Goal: Transaction & Acquisition: Purchase product/service

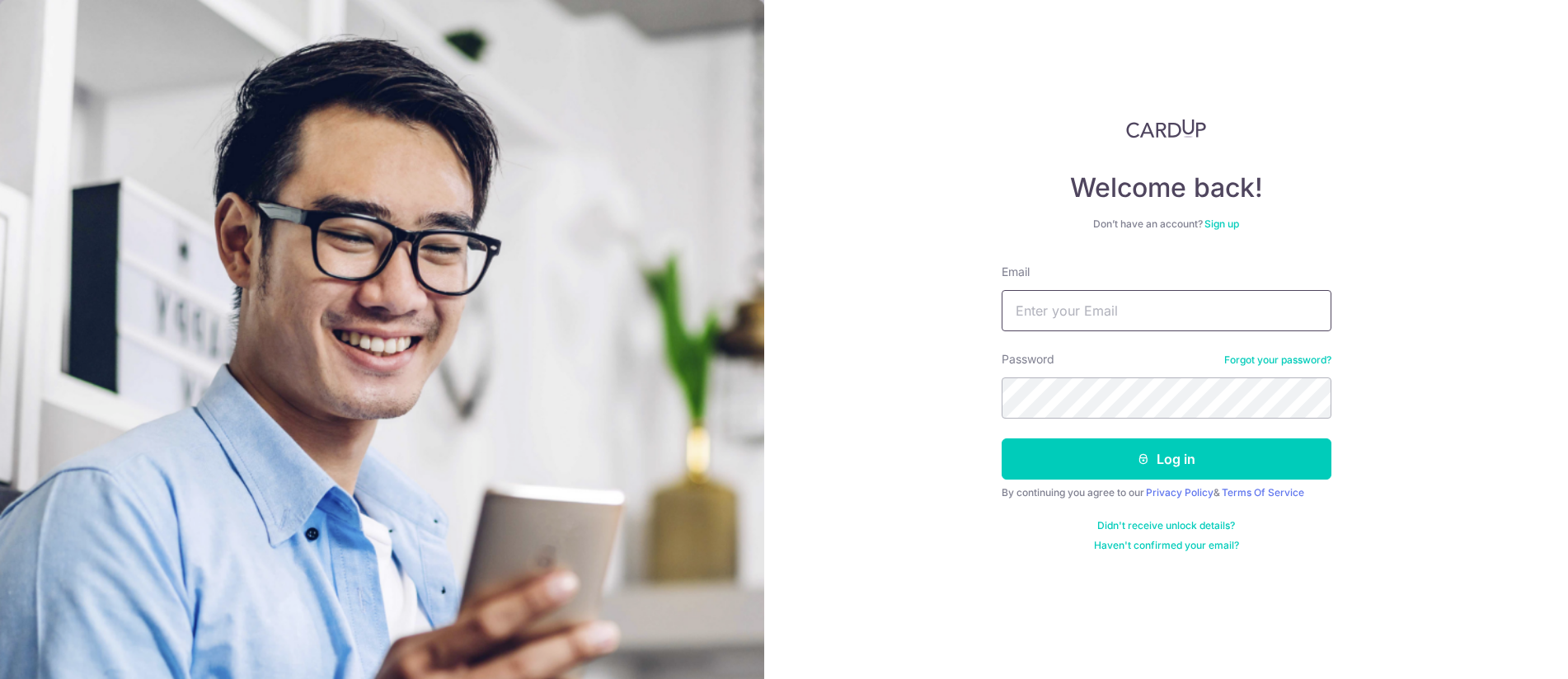
click at [1086, 297] on input "Email" at bounding box center [1166, 311] width 330 height 41
type input "[EMAIL_ADDRESS][DOMAIN_NAME]"
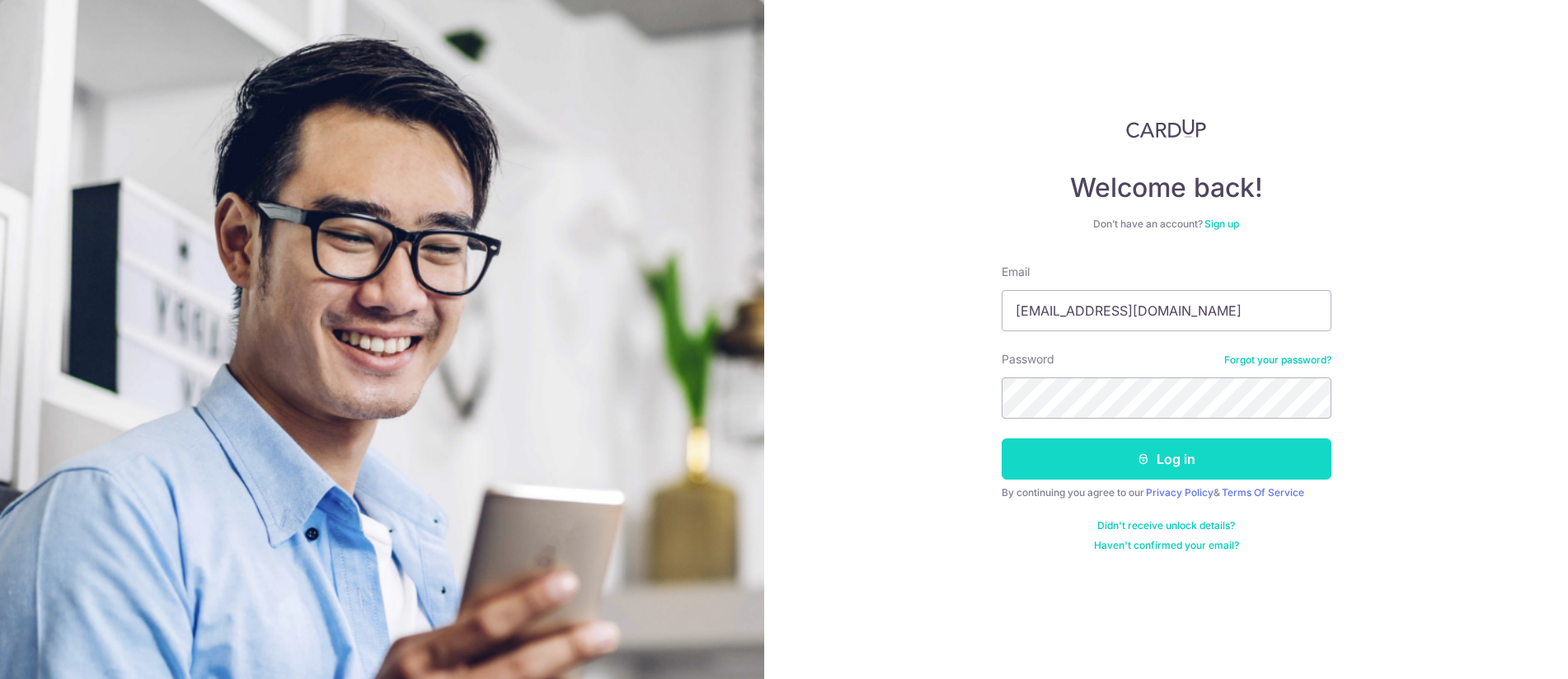
click at [1174, 466] on button "Log in" at bounding box center [1166, 459] width 330 height 41
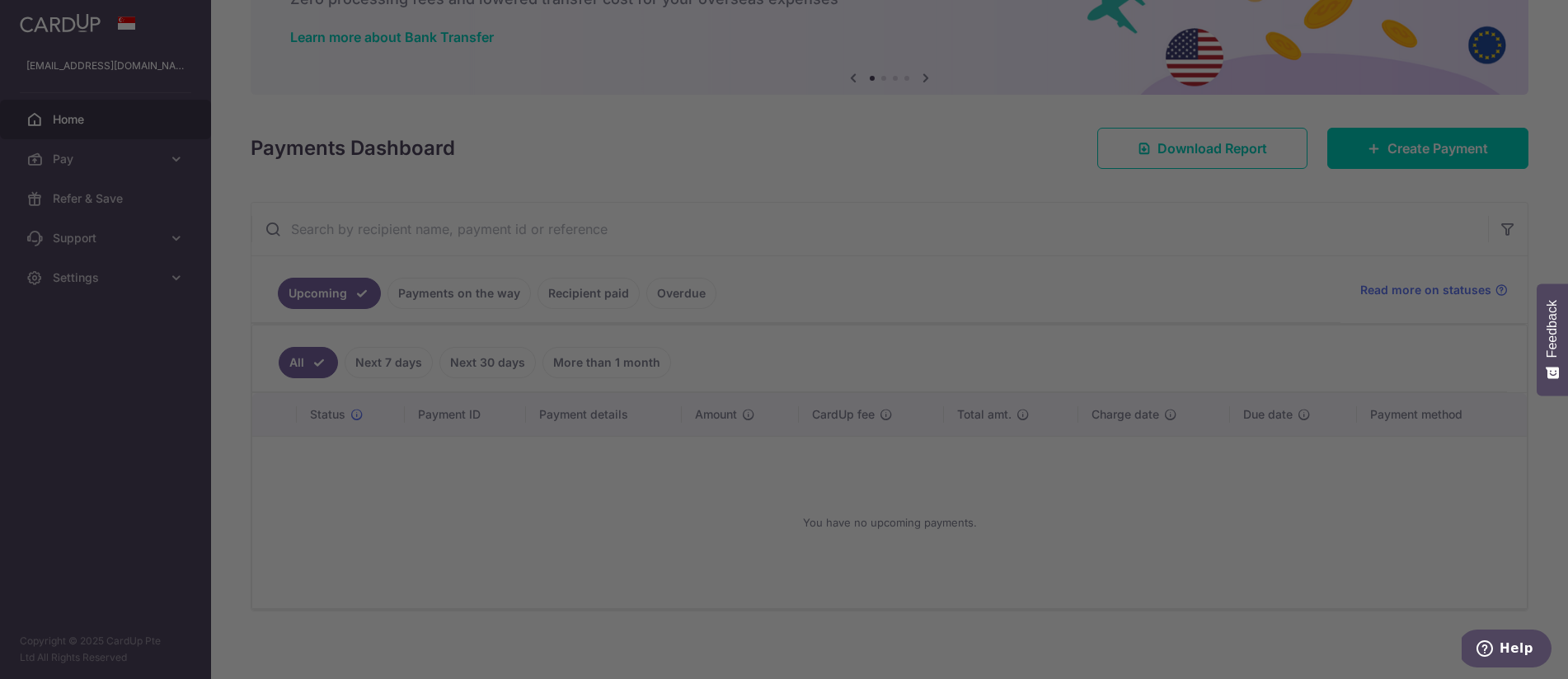
scroll to position [126, 0]
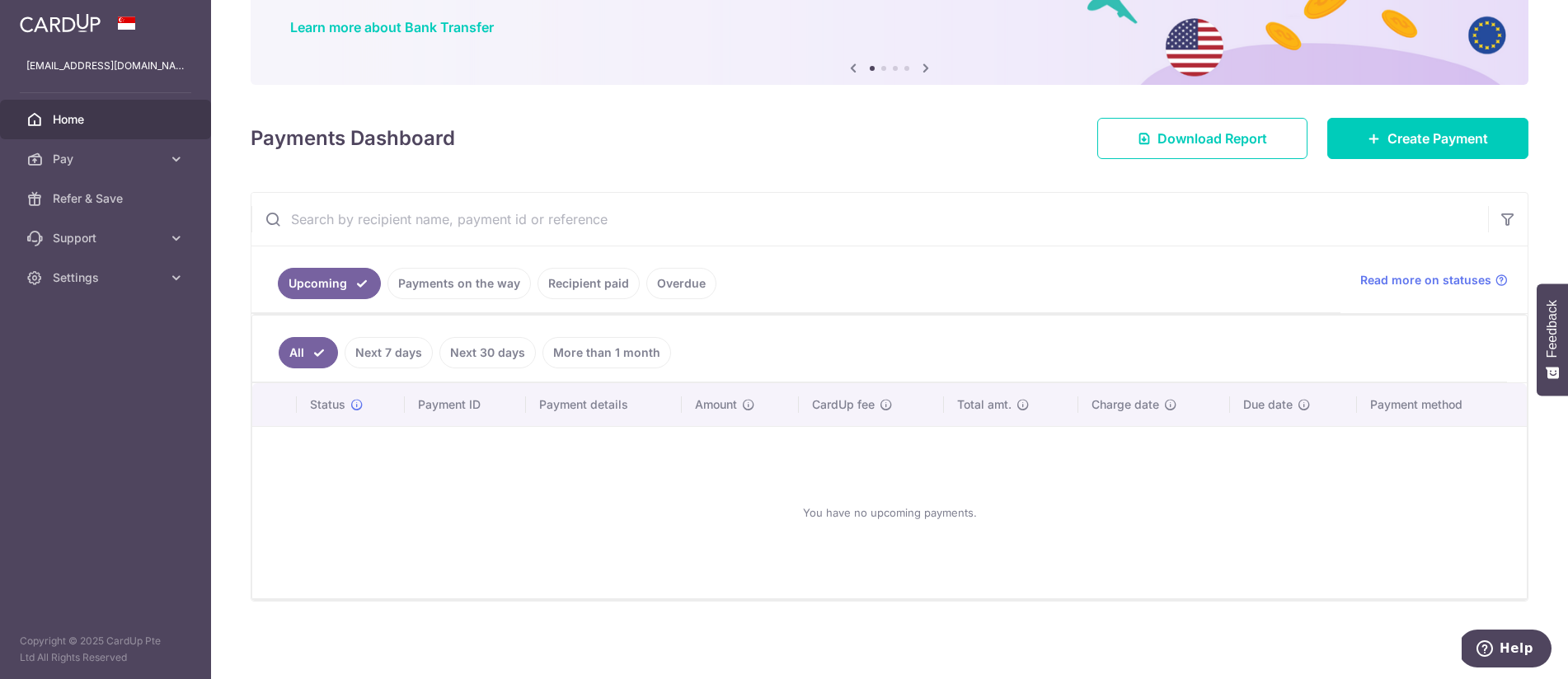
click at [418, 292] on link "Payments on the way" at bounding box center [459, 283] width 143 height 32
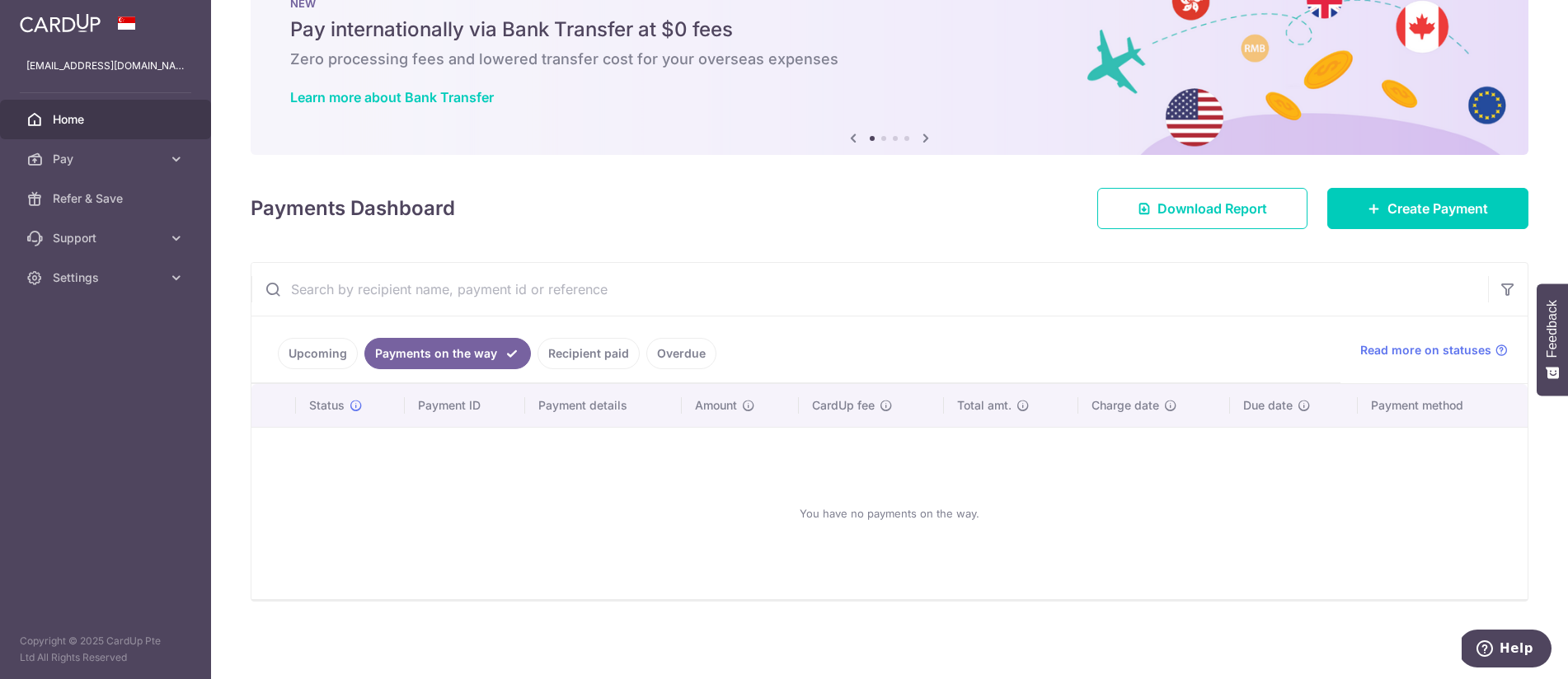
click at [578, 346] on link "Recipient paid" at bounding box center [589, 354] width 102 height 32
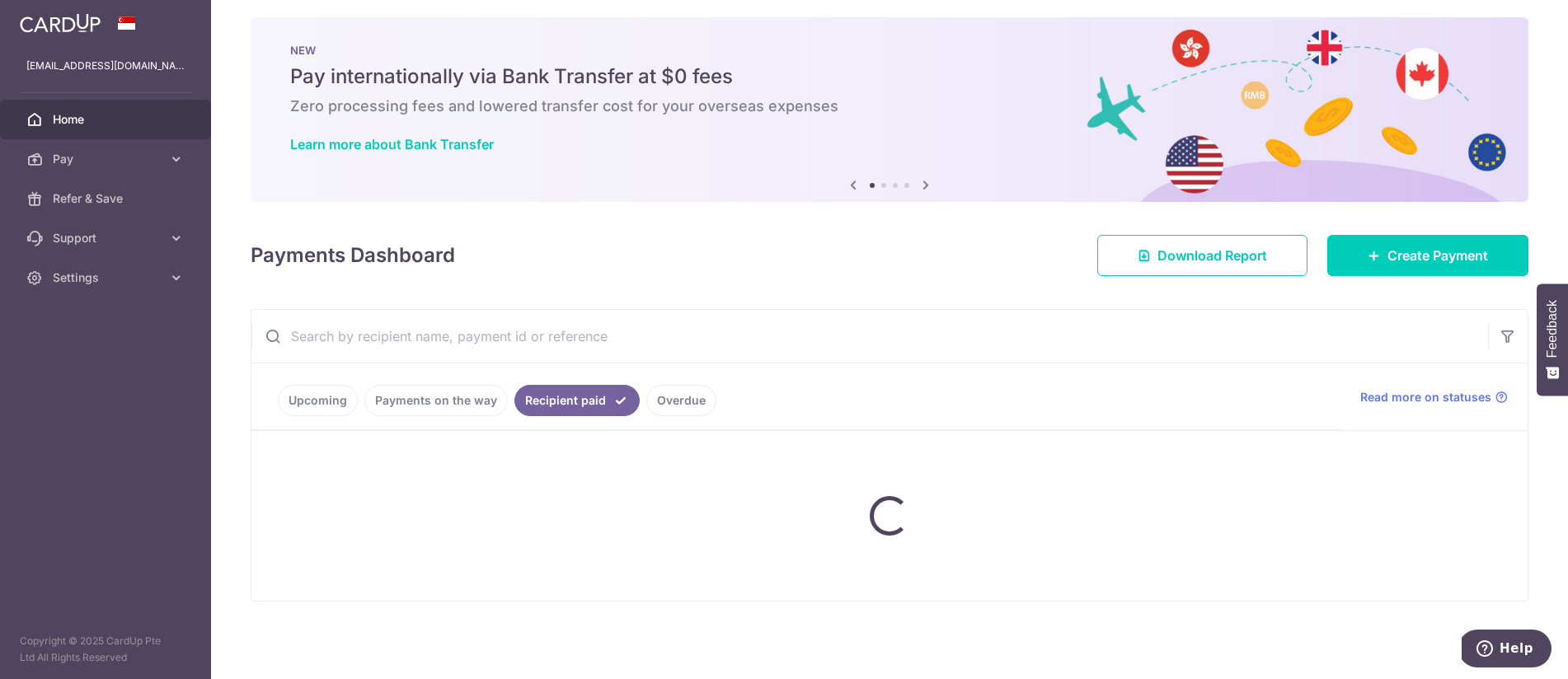
scroll to position [64, 0]
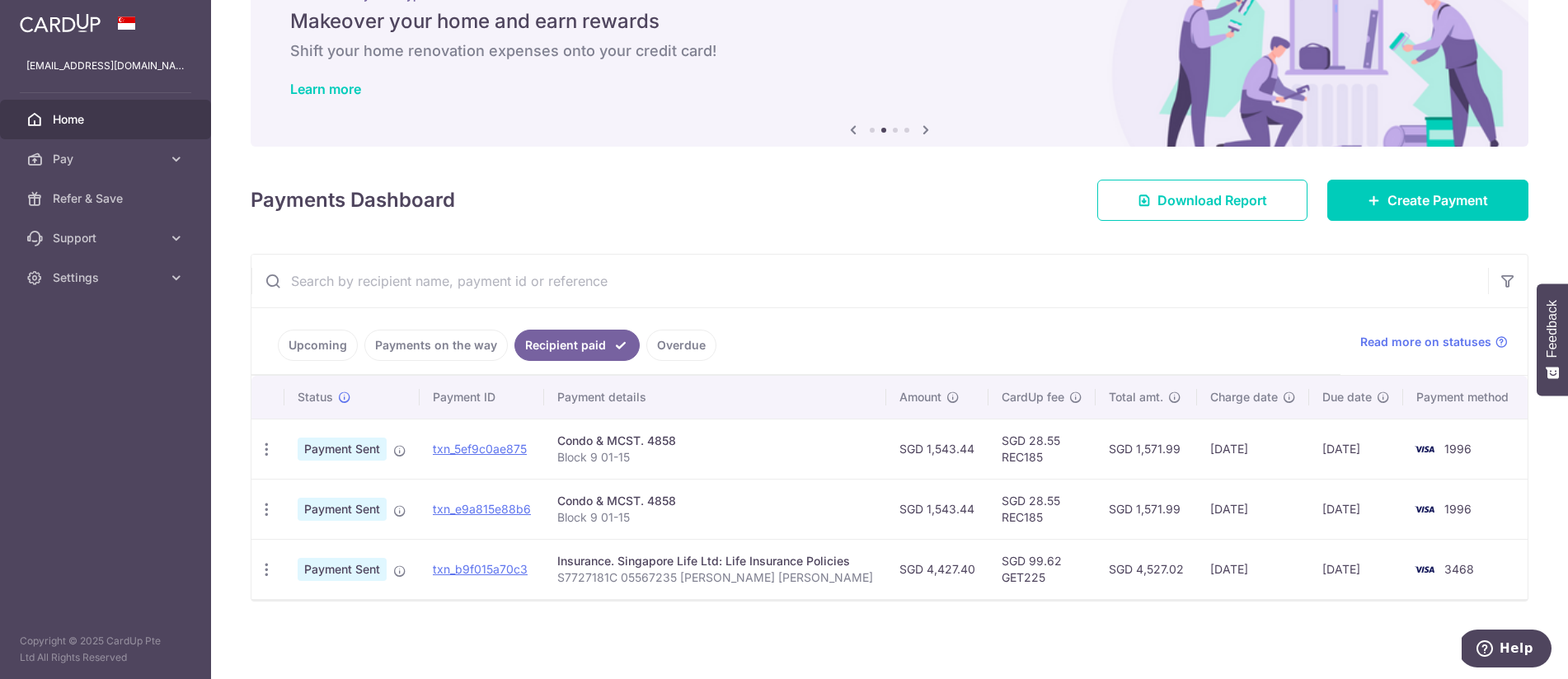
click at [310, 340] on link "Upcoming" at bounding box center [318, 345] width 80 height 32
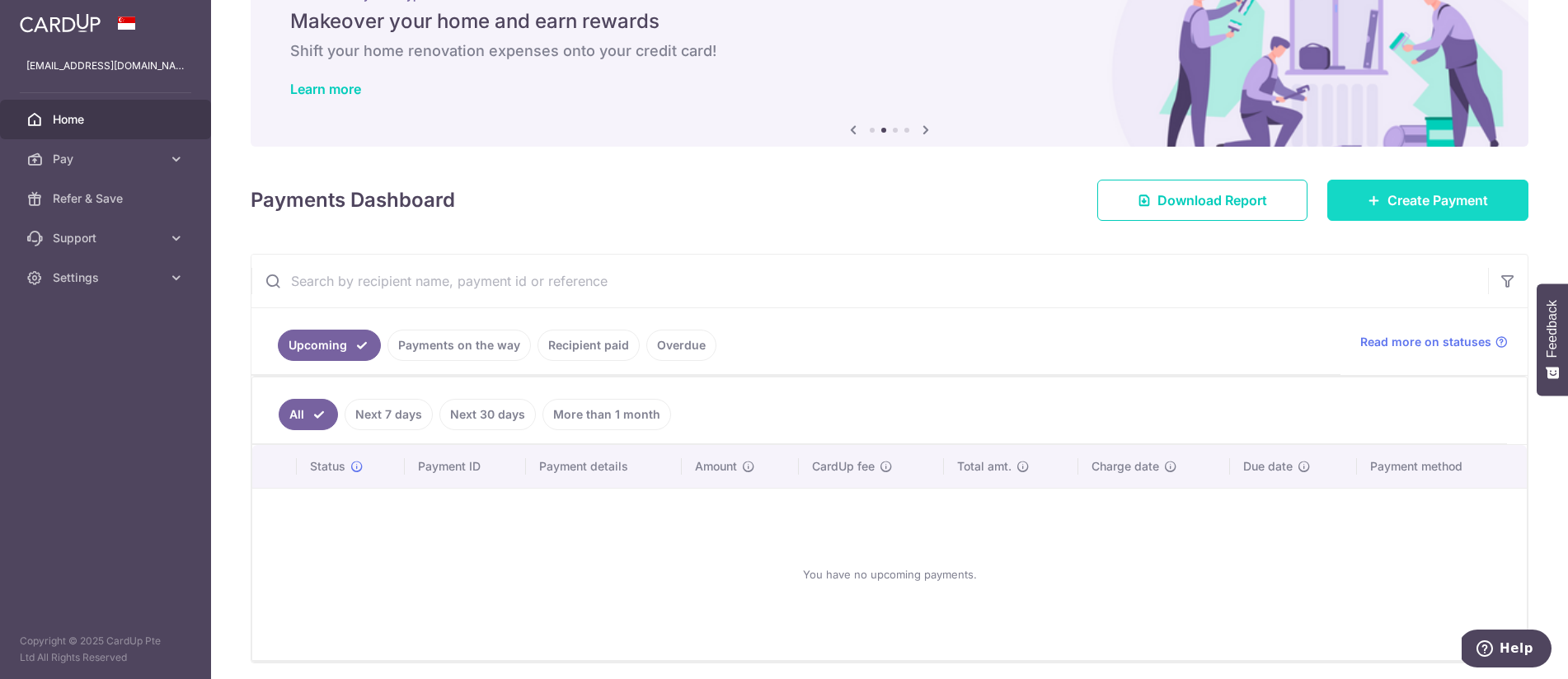
click at [1431, 209] on span "Create Payment" at bounding box center [1438, 199] width 101 height 20
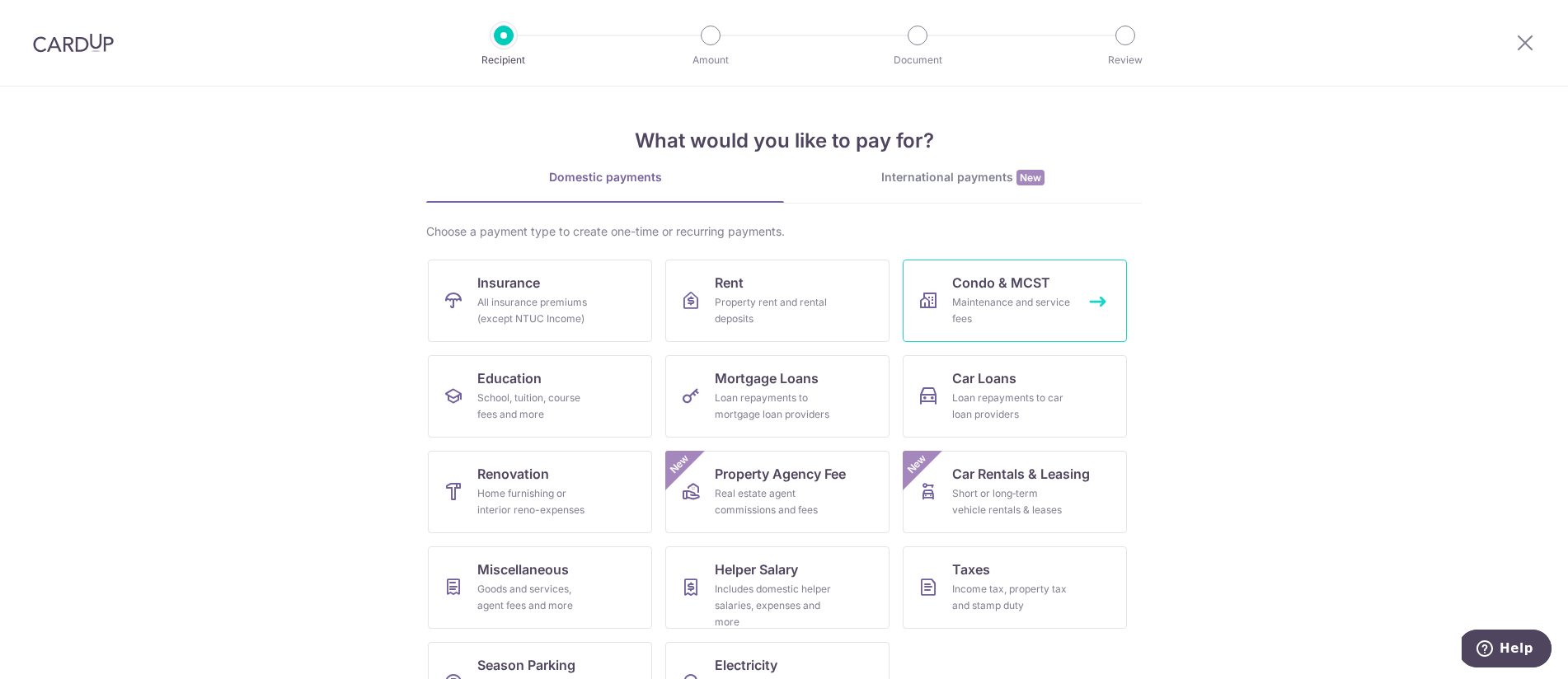
click at [923, 308] on icon at bounding box center [928, 300] width 20 height 20
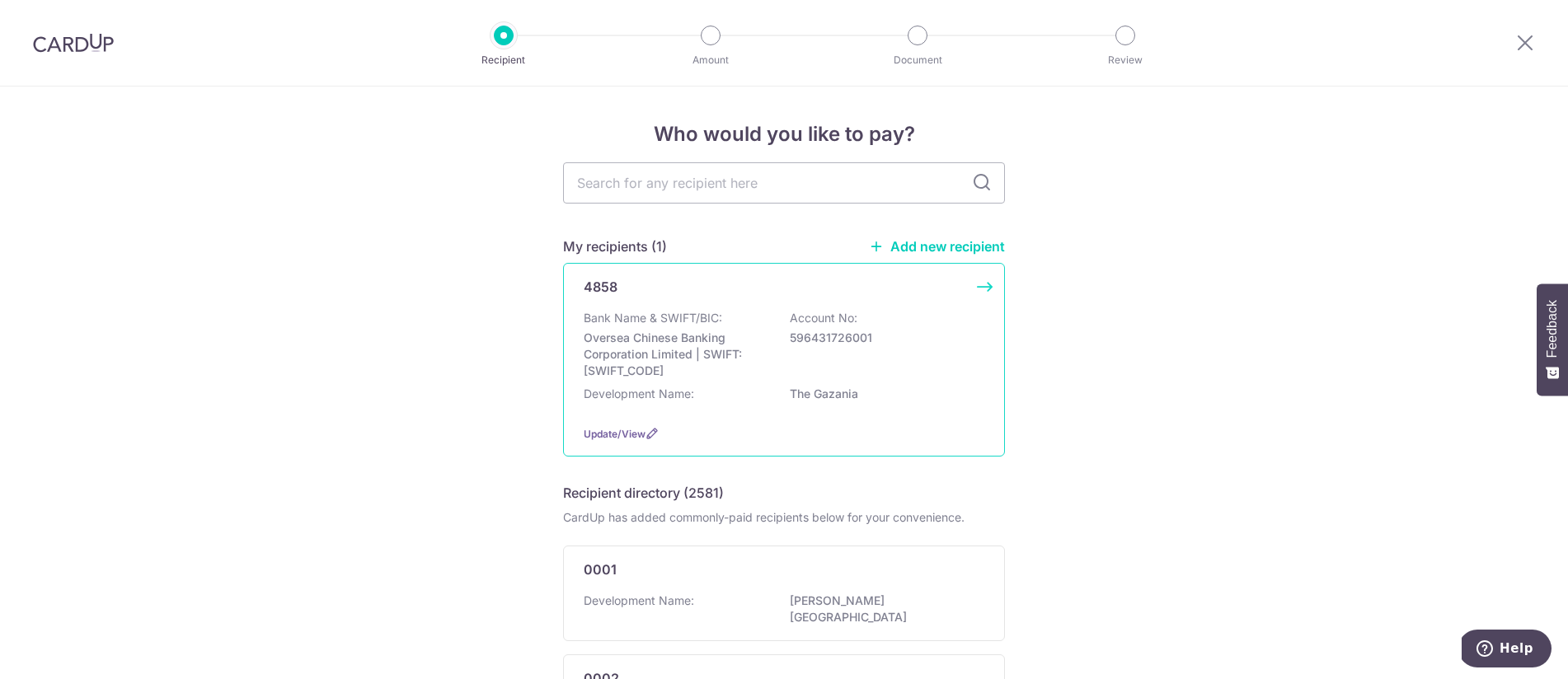
click at [689, 373] on p "Oversea Chinese Banking Corporation Limited | SWIFT: OCBCSGSGXXX" at bounding box center [676, 354] width 185 height 49
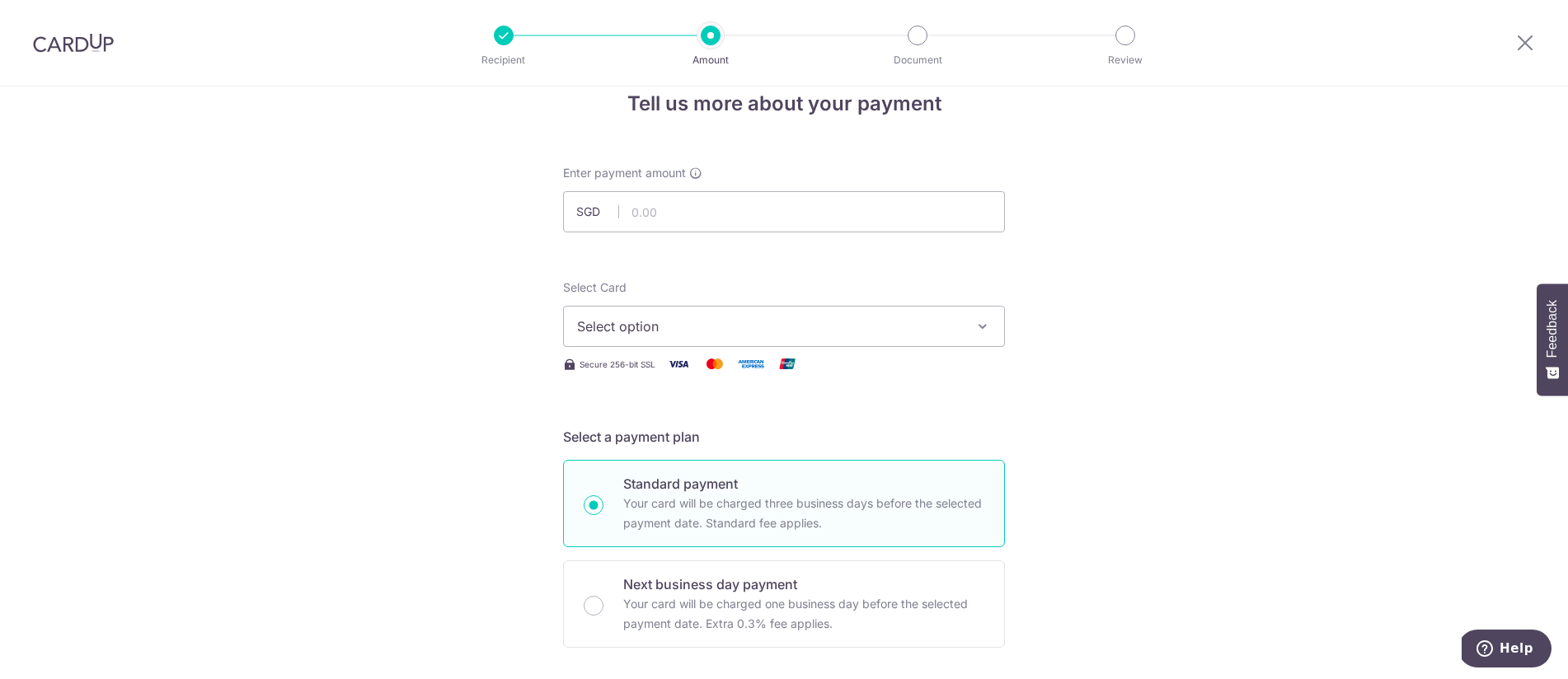
scroll to position [32, 0]
click at [654, 213] on input "text" at bounding box center [784, 210] width 442 height 41
type input "1,543.44"
click at [717, 314] on button "Select option" at bounding box center [784, 325] width 442 height 41
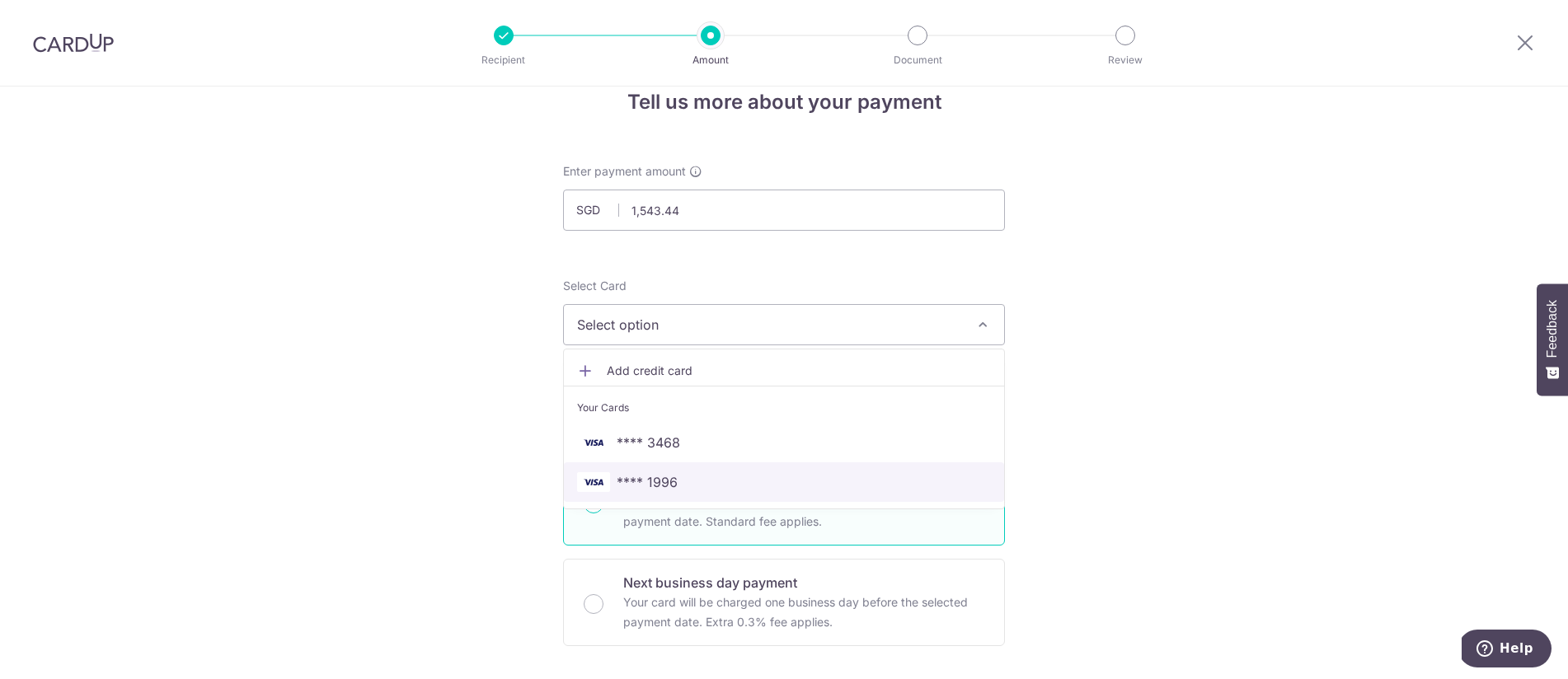
click at [710, 481] on span "**** 1996" at bounding box center [784, 481] width 414 height 20
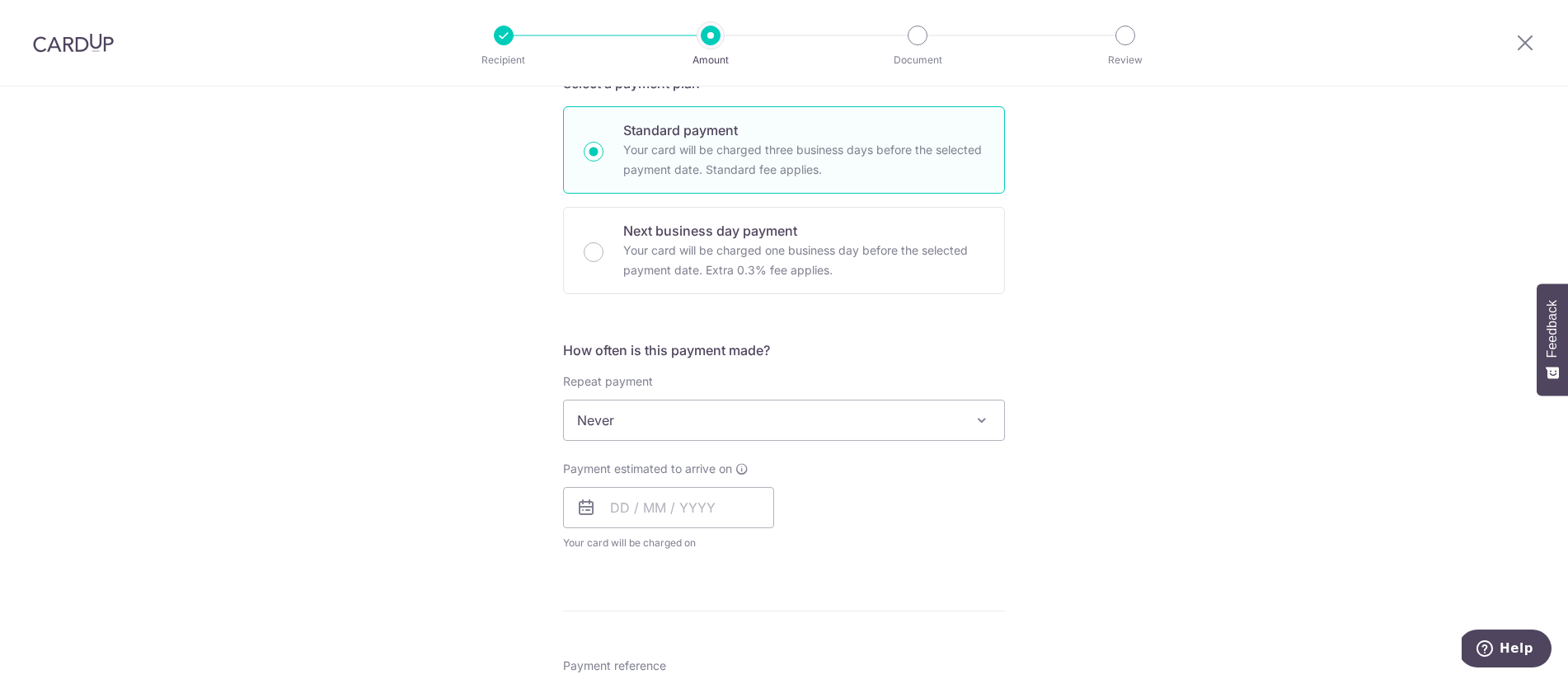
scroll to position [385, 0]
click at [615, 512] on input "text" at bounding box center [669, 507] width 211 height 41
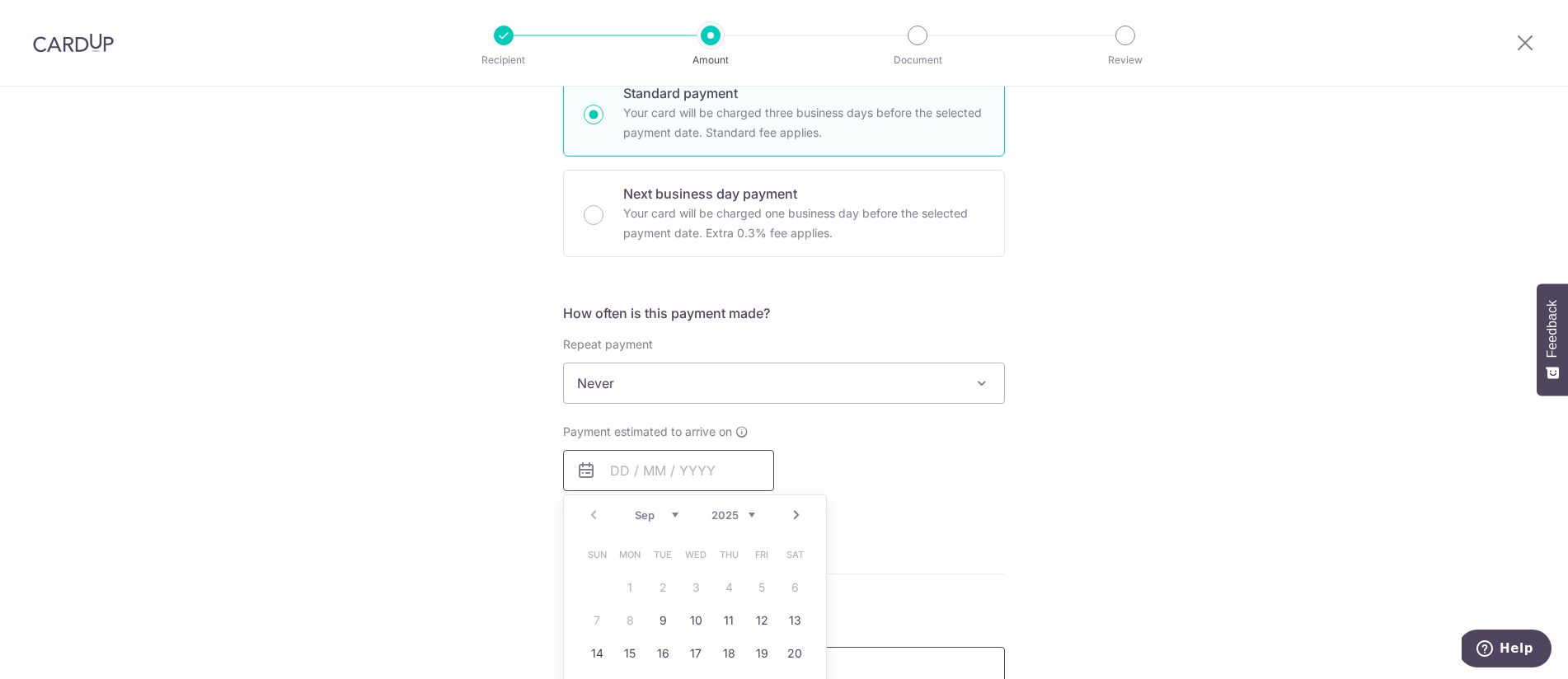
scroll to position [537, 0]
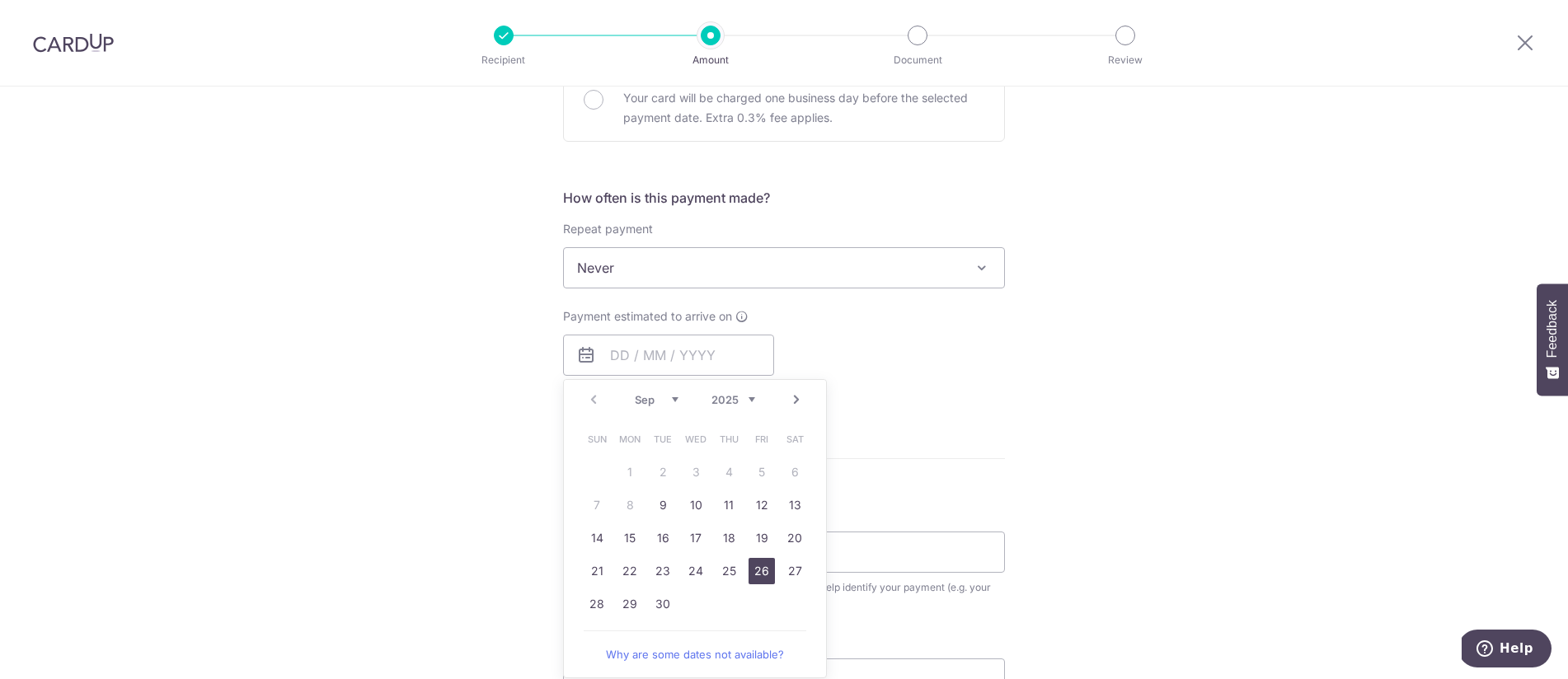
click at [767, 577] on link "26" at bounding box center [761, 571] width 26 height 26
type input "26/09/2025"
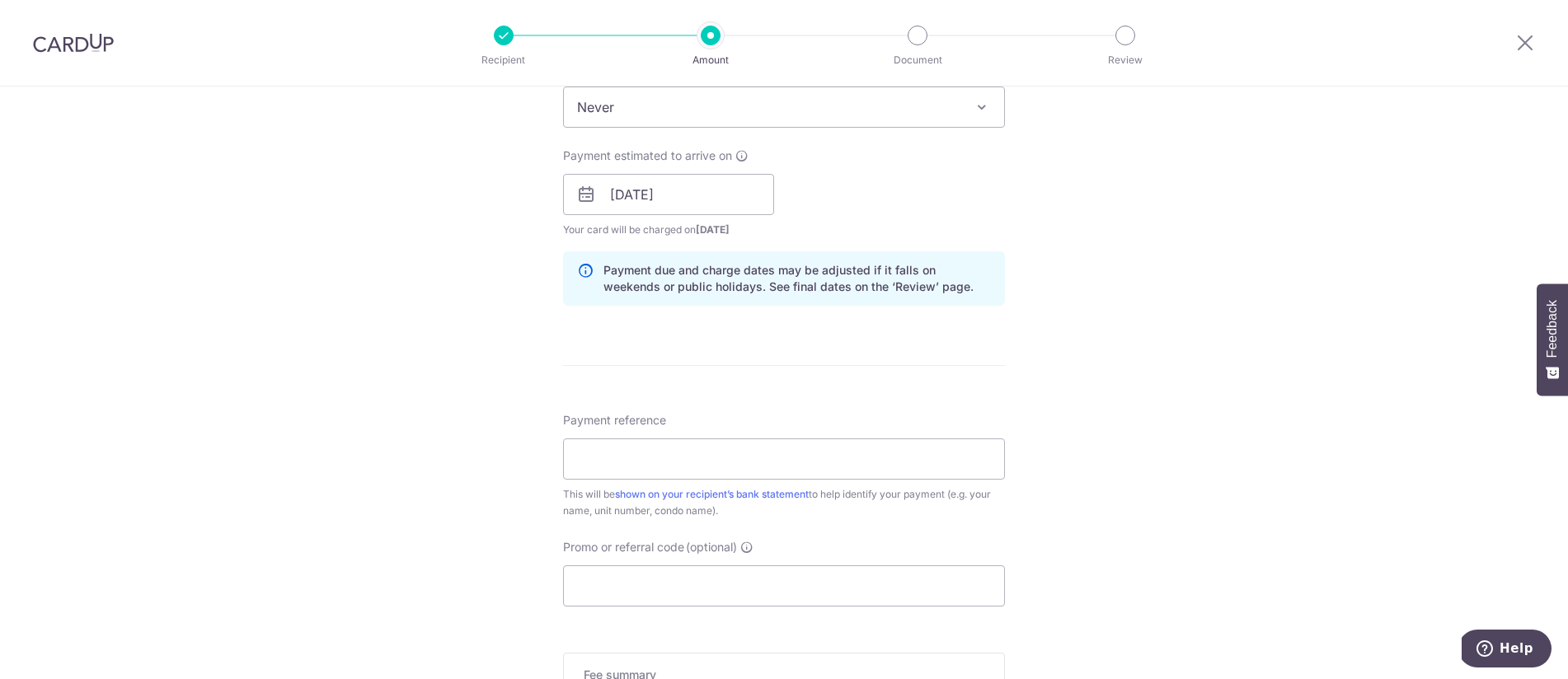
scroll to position [703, 0]
click at [637, 456] on input "Payment reference" at bounding box center [784, 453] width 442 height 41
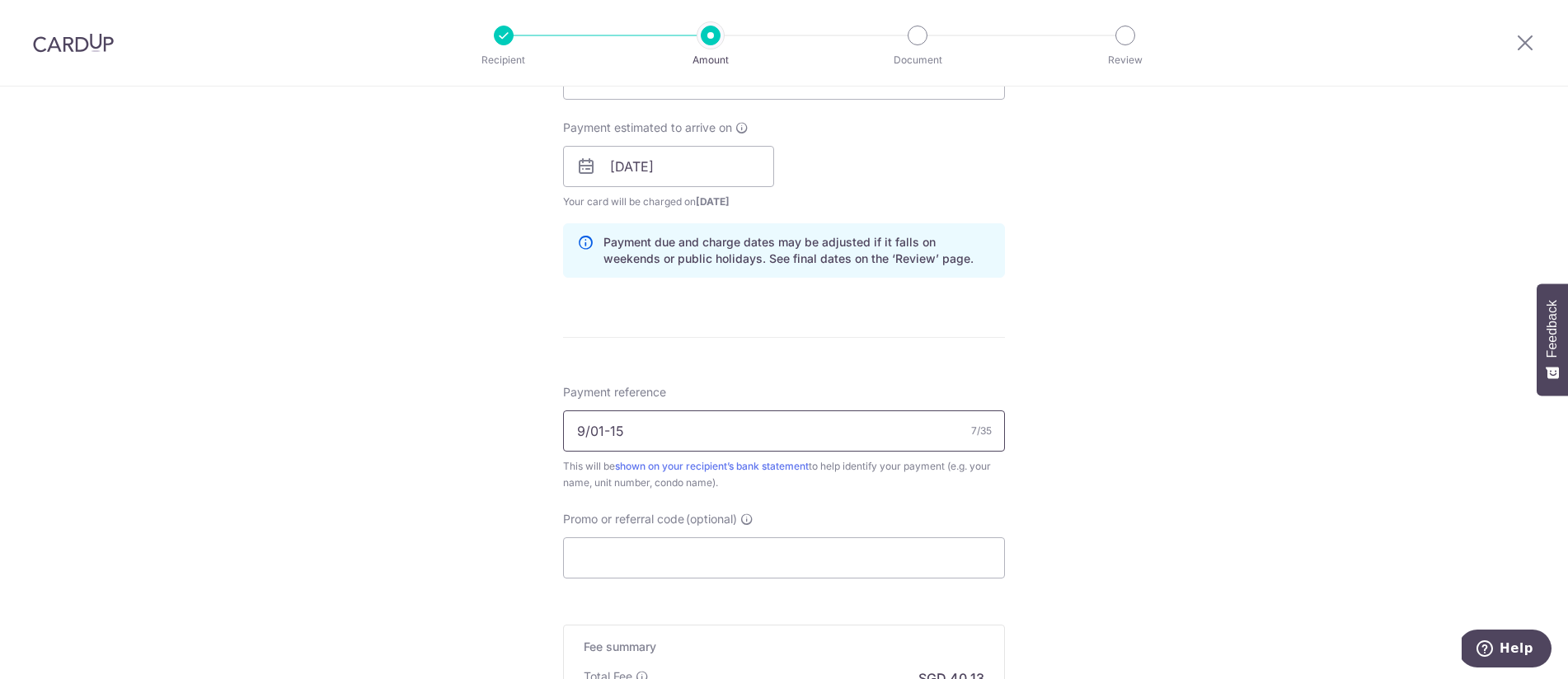
scroll to position [831, 0]
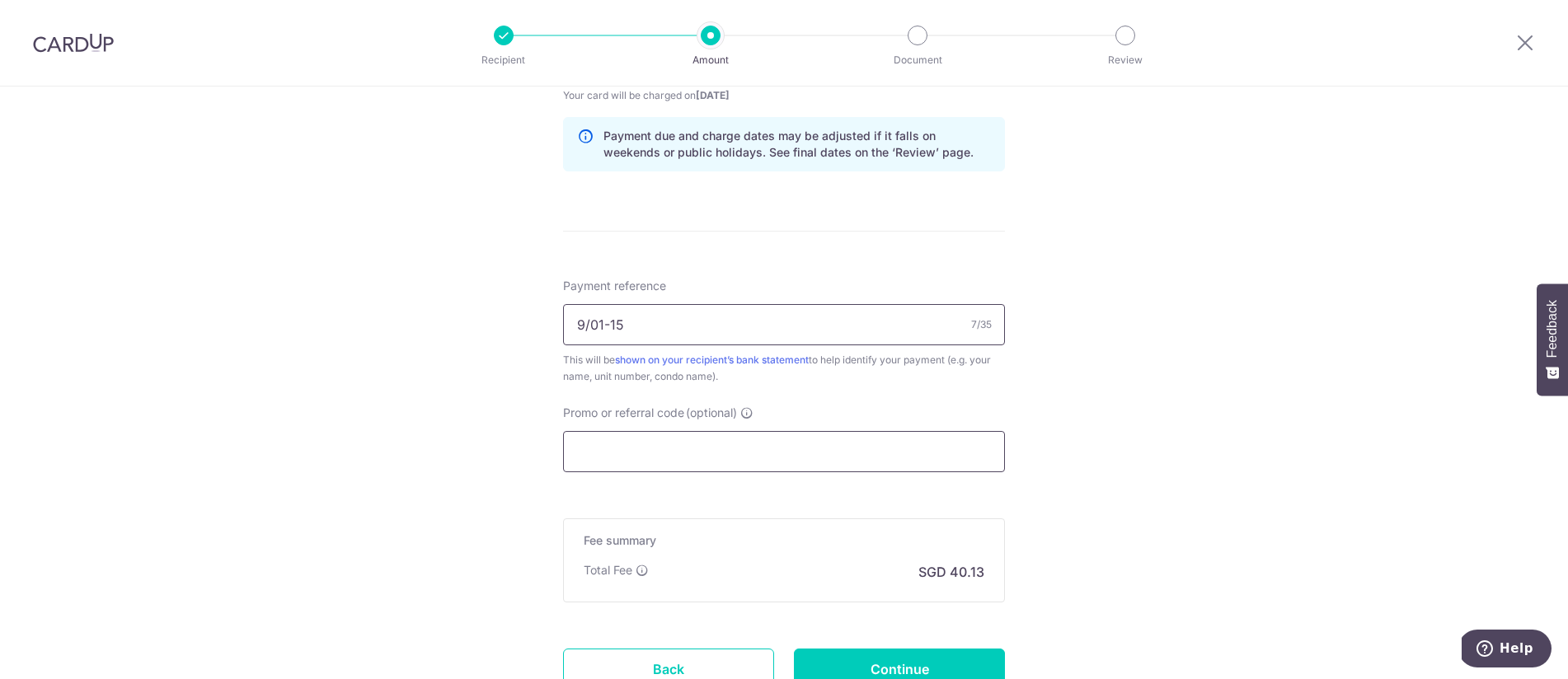
type input "9/01-15"
click at [700, 465] on input "Promo or referral code (optional)" at bounding box center [784, 452] width 442 height 41
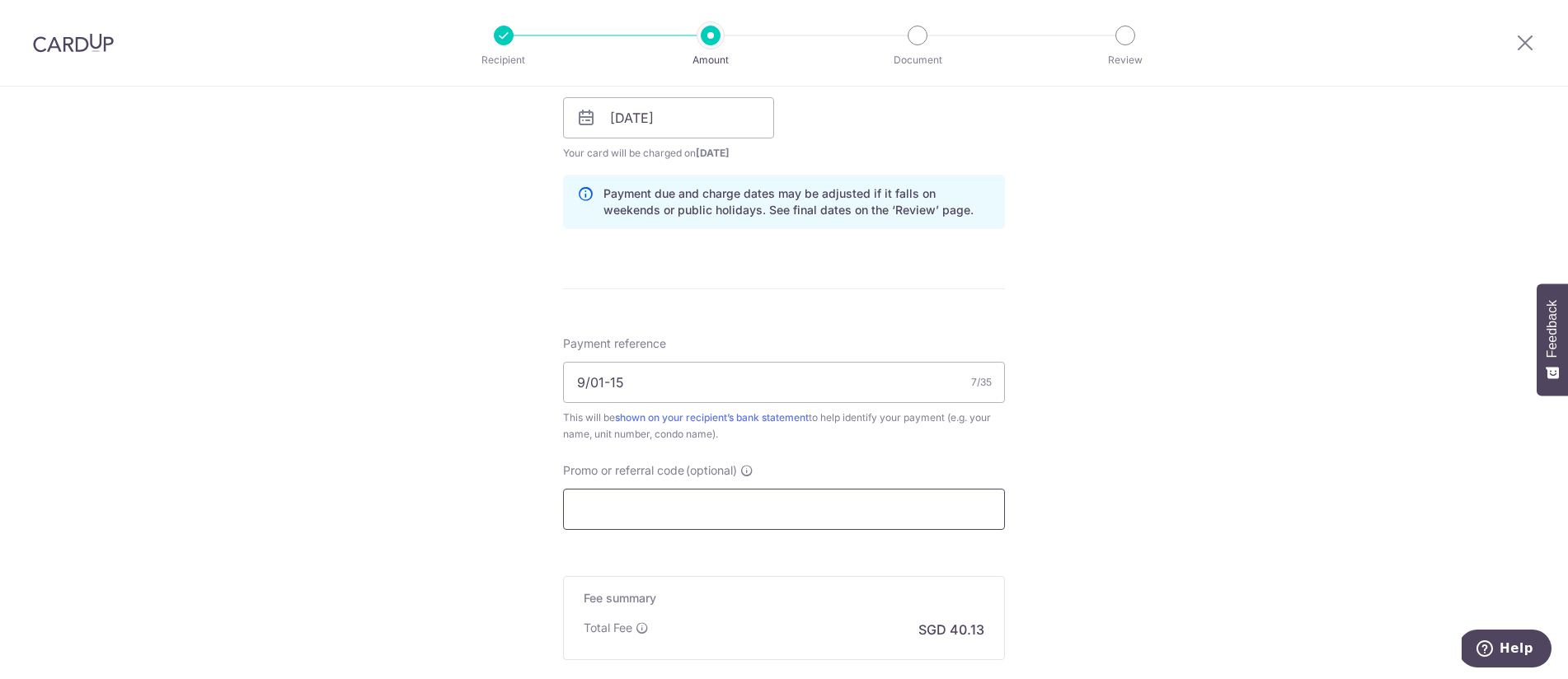
scroll to position [966, 0]
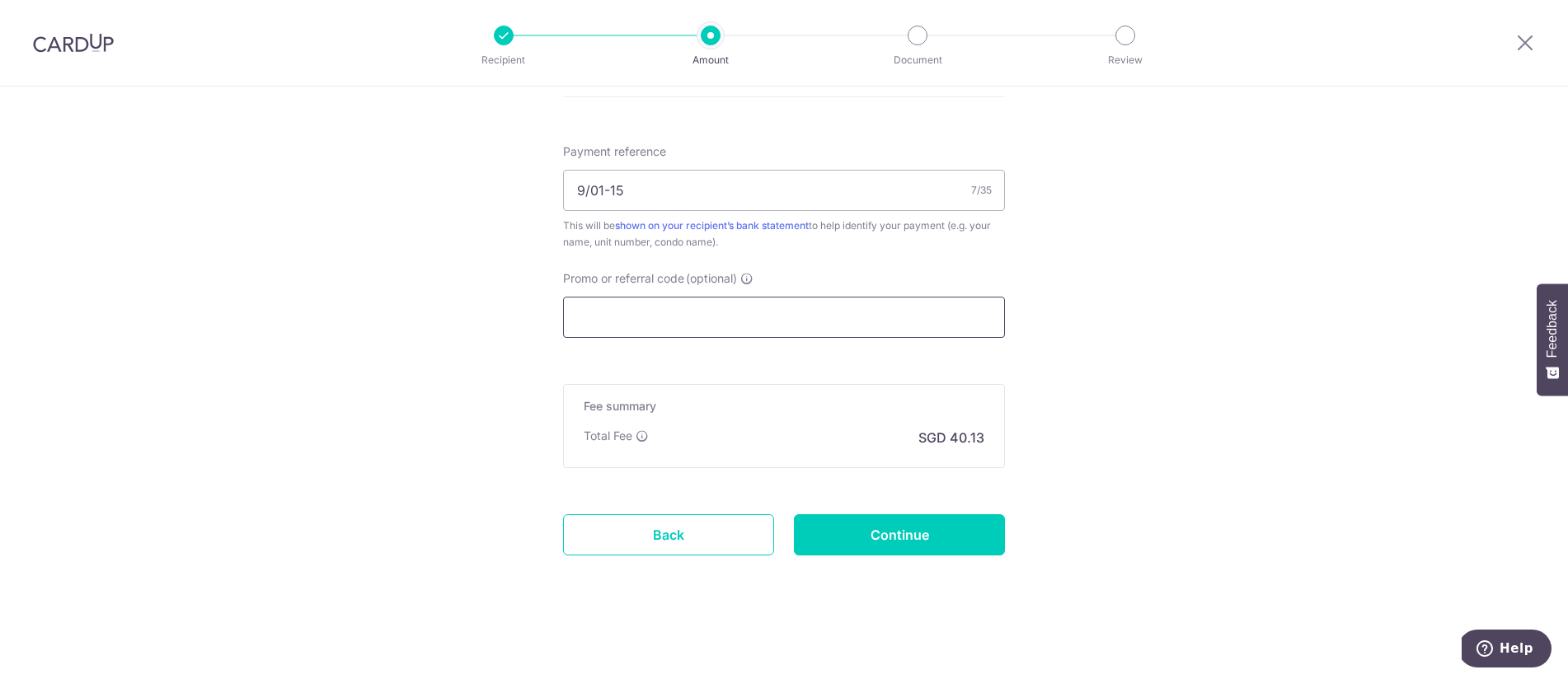
paste input "OFF225"
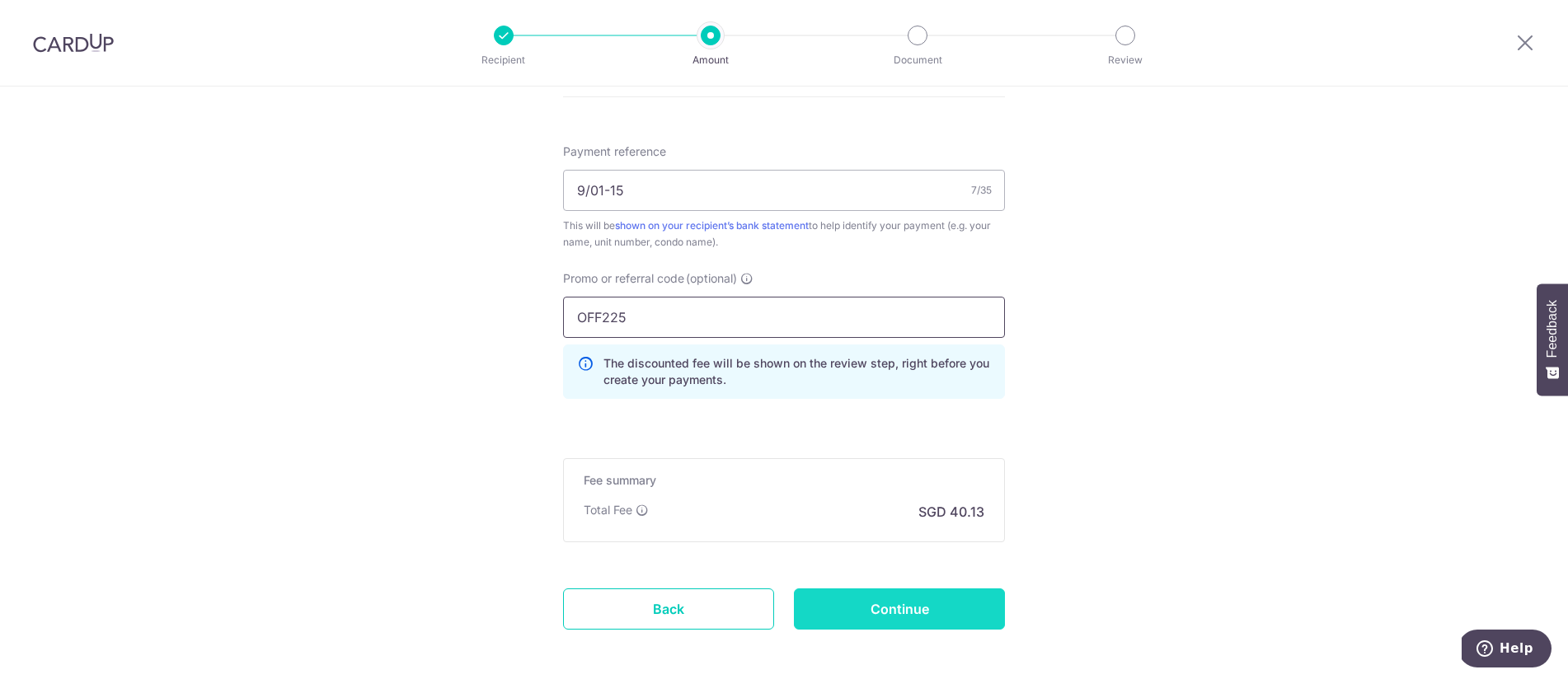
type input "OFF225"
click at [899, 611] on input "Continue" at bounding box center [900, 609] width 211 height 41
type input "Create Schedule"
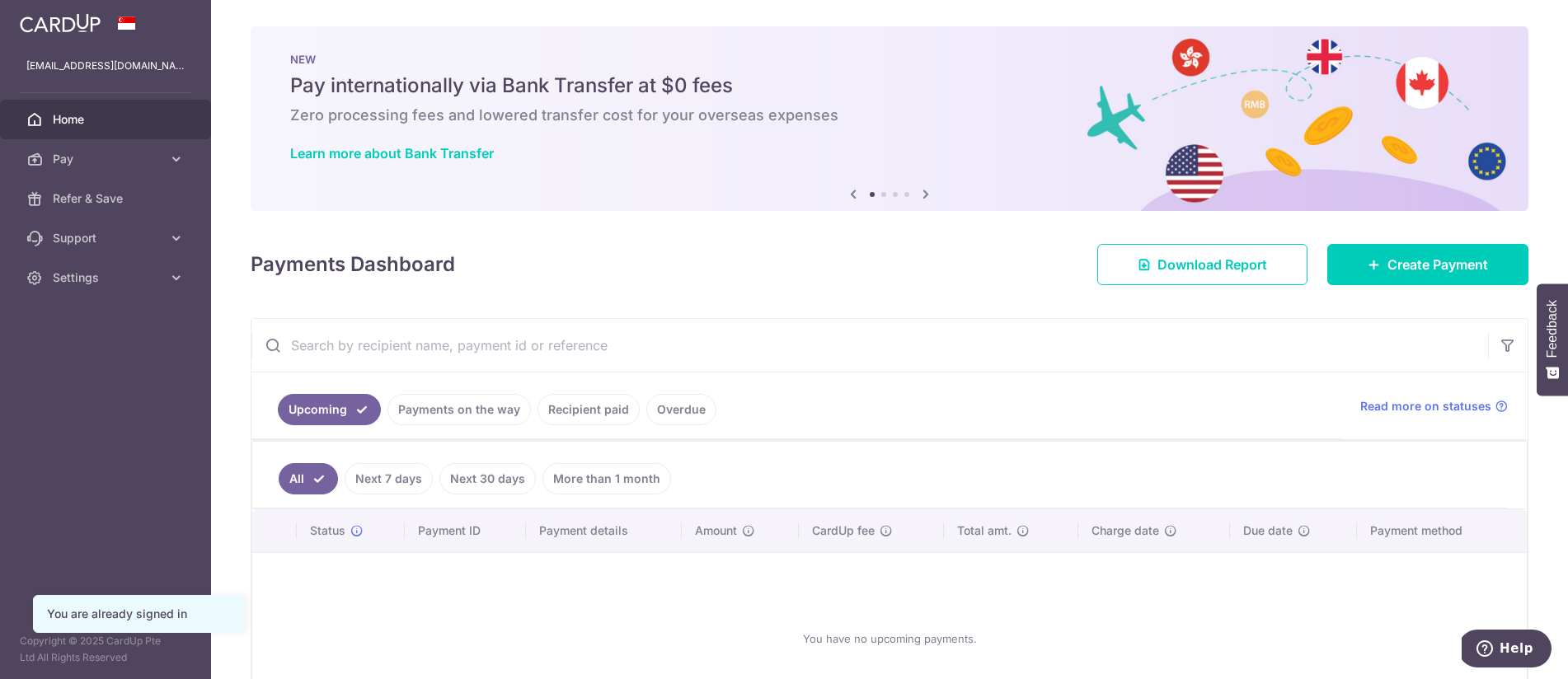
drag, startPoint x: 1266, startPoint y: 107, endPoint x: 1033, endPoint y: 78, distance: 234.8
click at [1039, 80] on div "NEW Pay internationally via Bank Transfer at $0 fees Zero processing fees and l…" at bounding box center [889, 108] width 1277 height 164
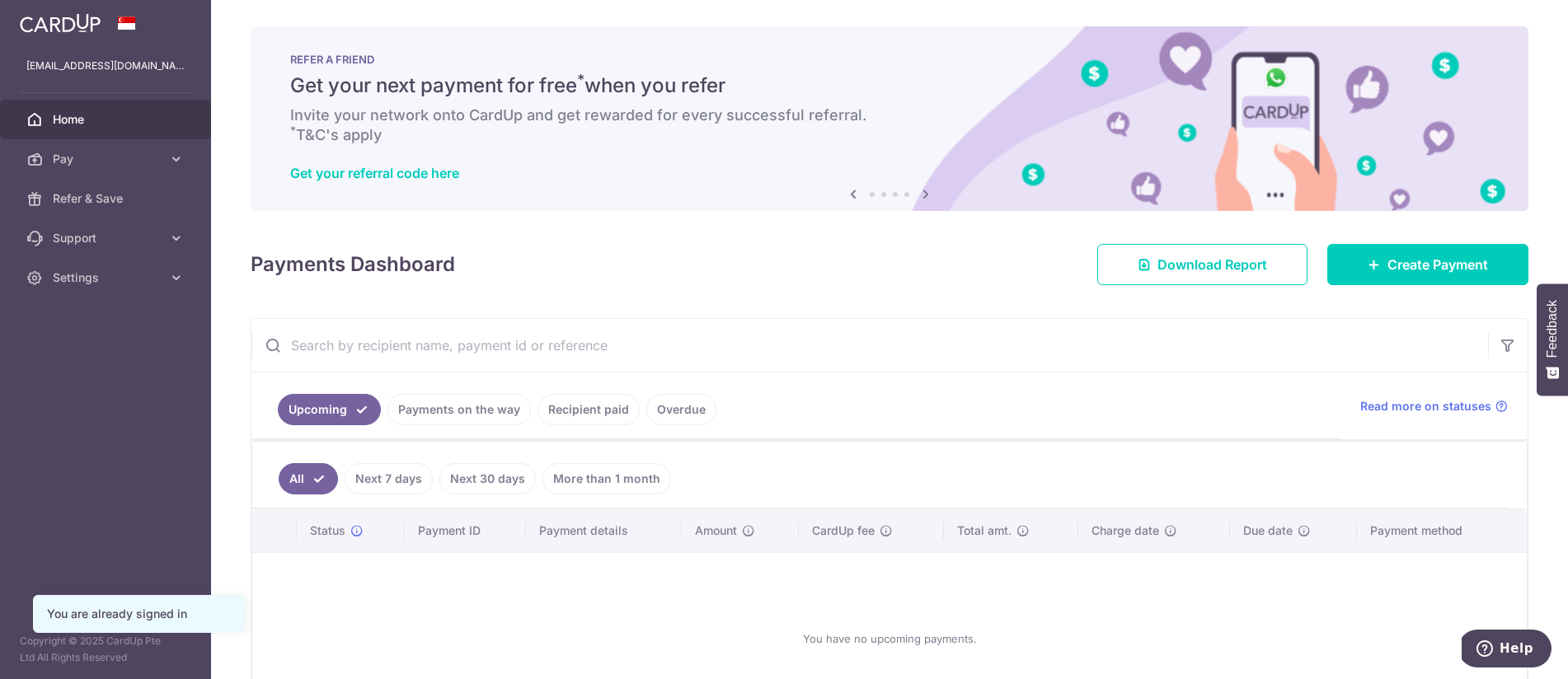
click at [924, 187] on icon at bounding box center [925, 194] width 20 height 20
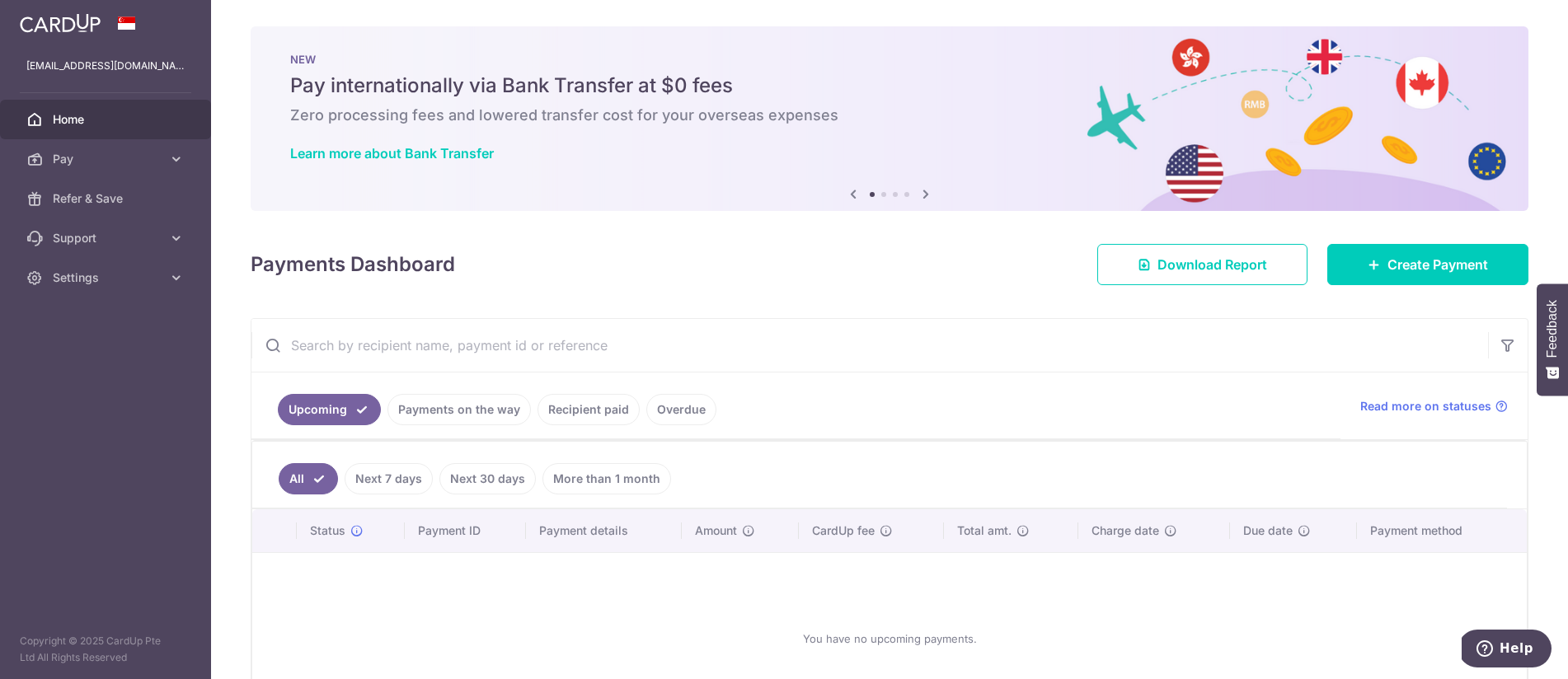
click at [924, 187] on icon at bounding box center [925, 194] width 20 height 20
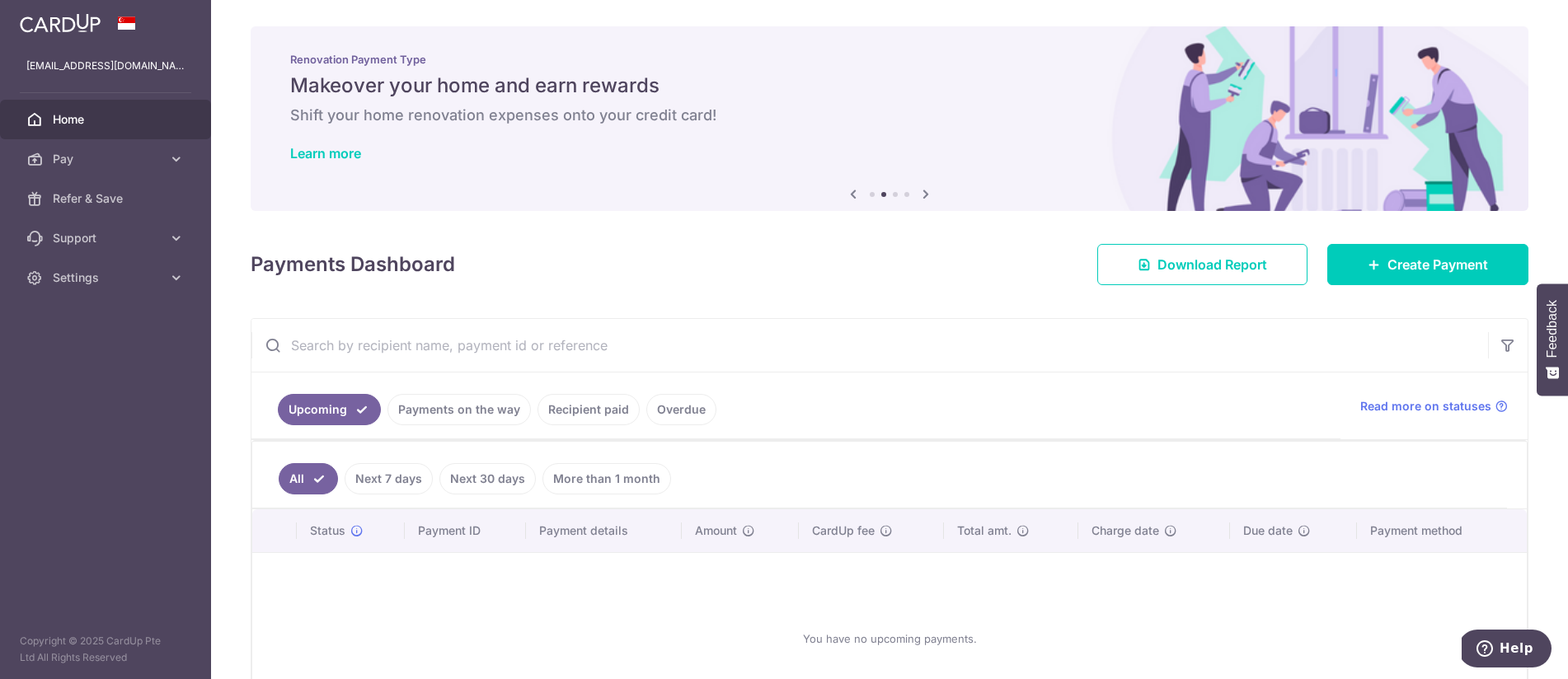
click at [924, 187] on icon at bounding box center [925, 194] width 20 height 20
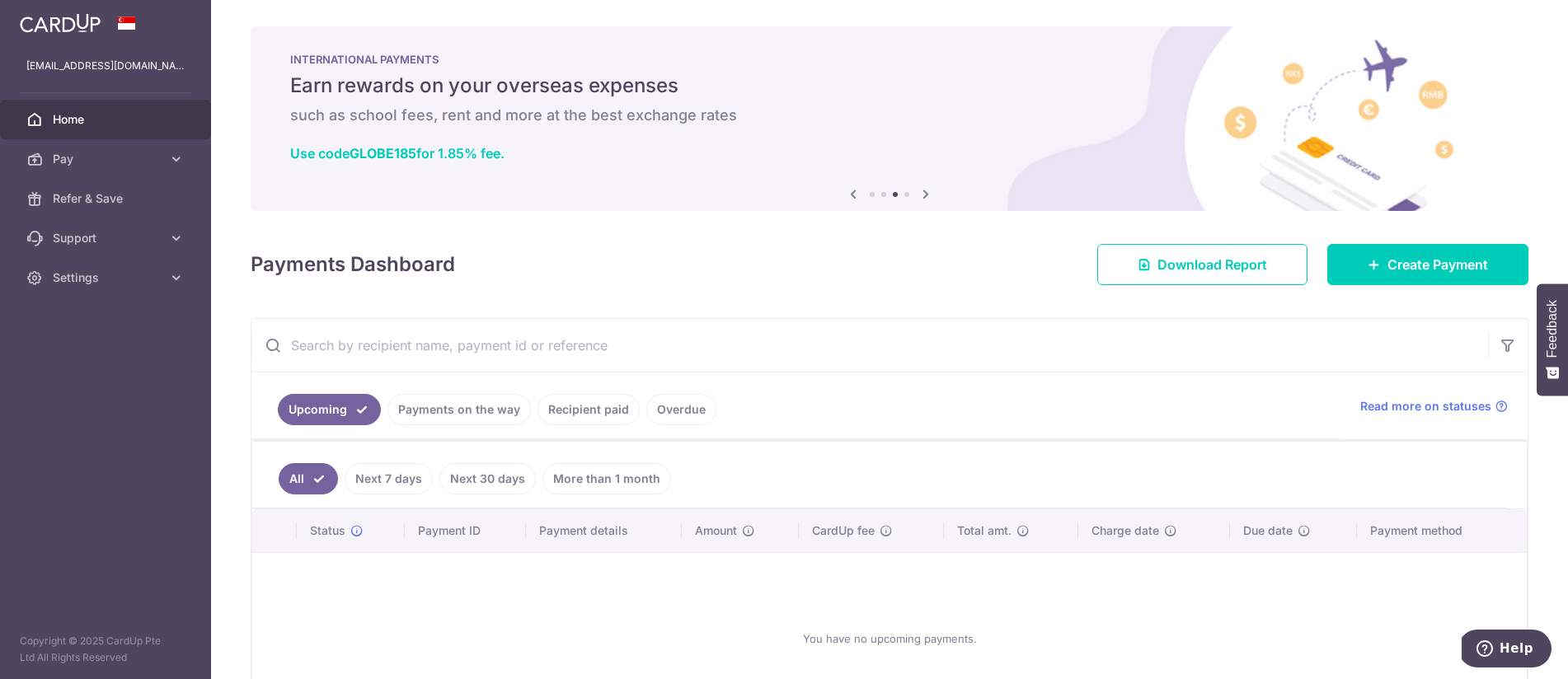
click at [924, 187] on icon at bounding box center [925, 194] width 20 height 20
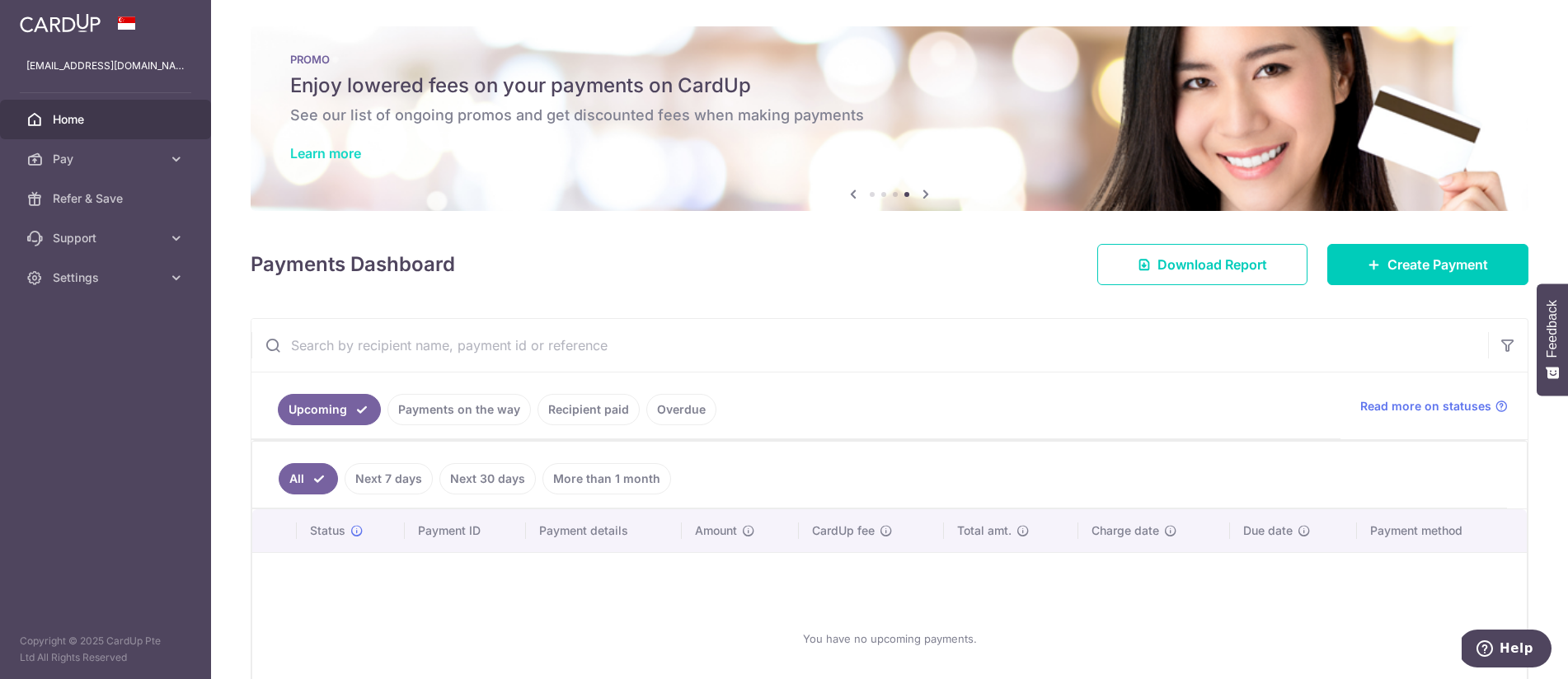
click at [331, 152] on link "Learn more" at bounding box center [326, 152] width 71 height 16
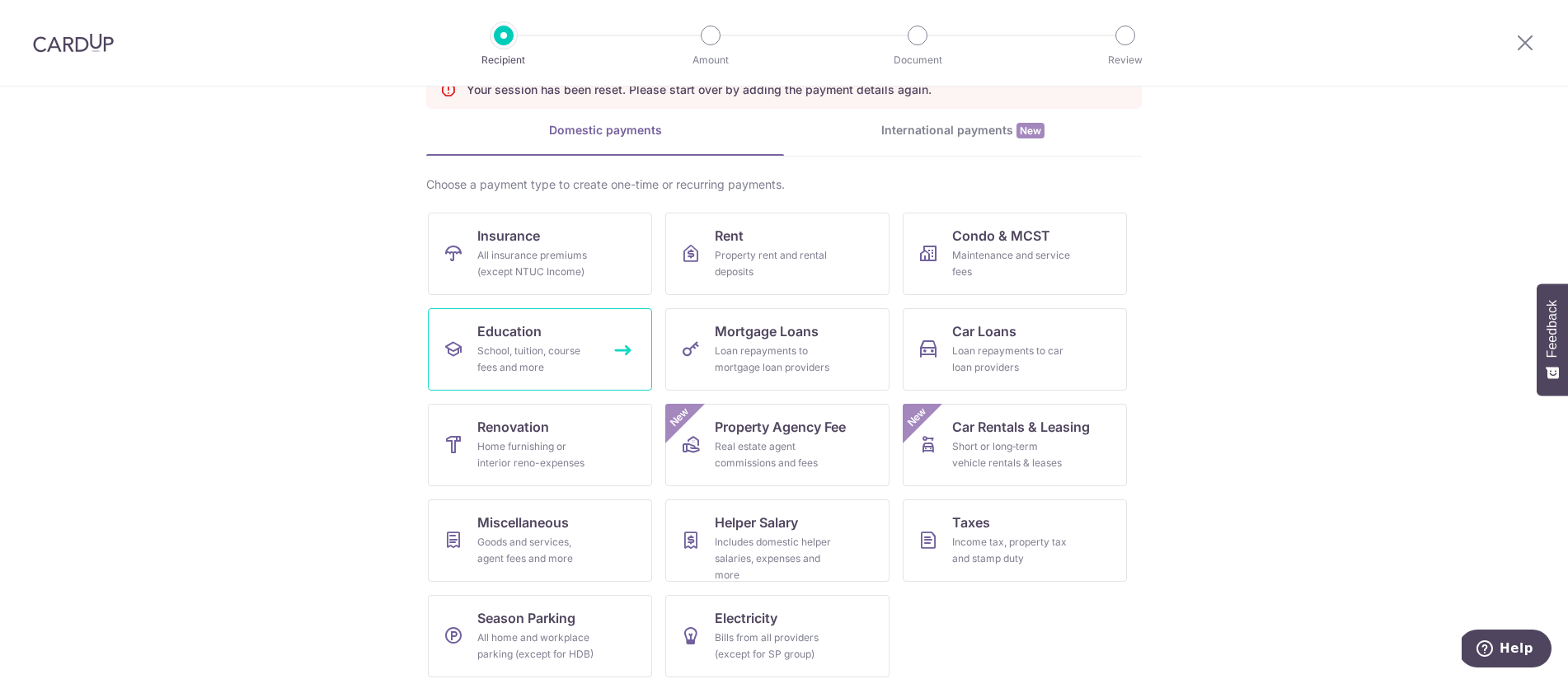
scroll to position [110, 0]
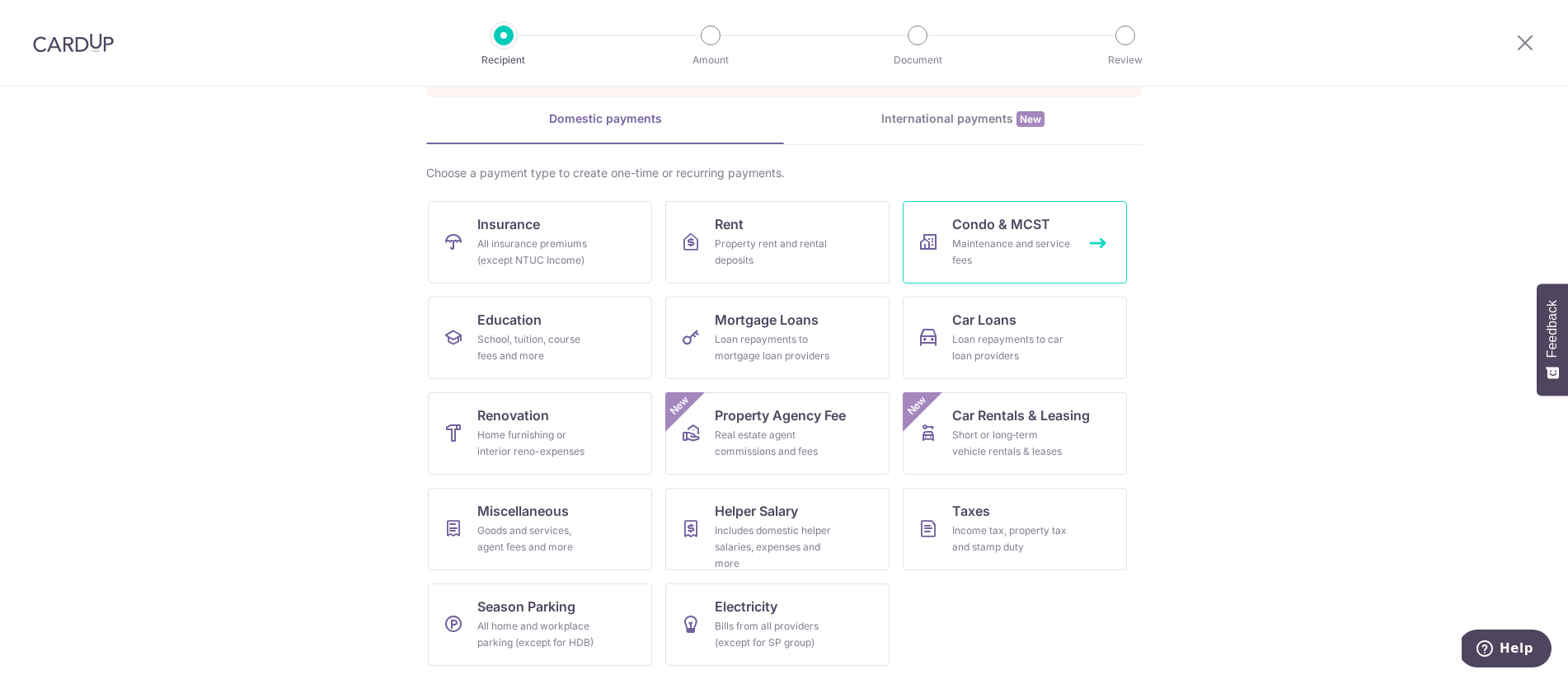
click at [968, 258] on div "Maintenance and service fees" at bounding box center [1011, 252] width 118 height 33
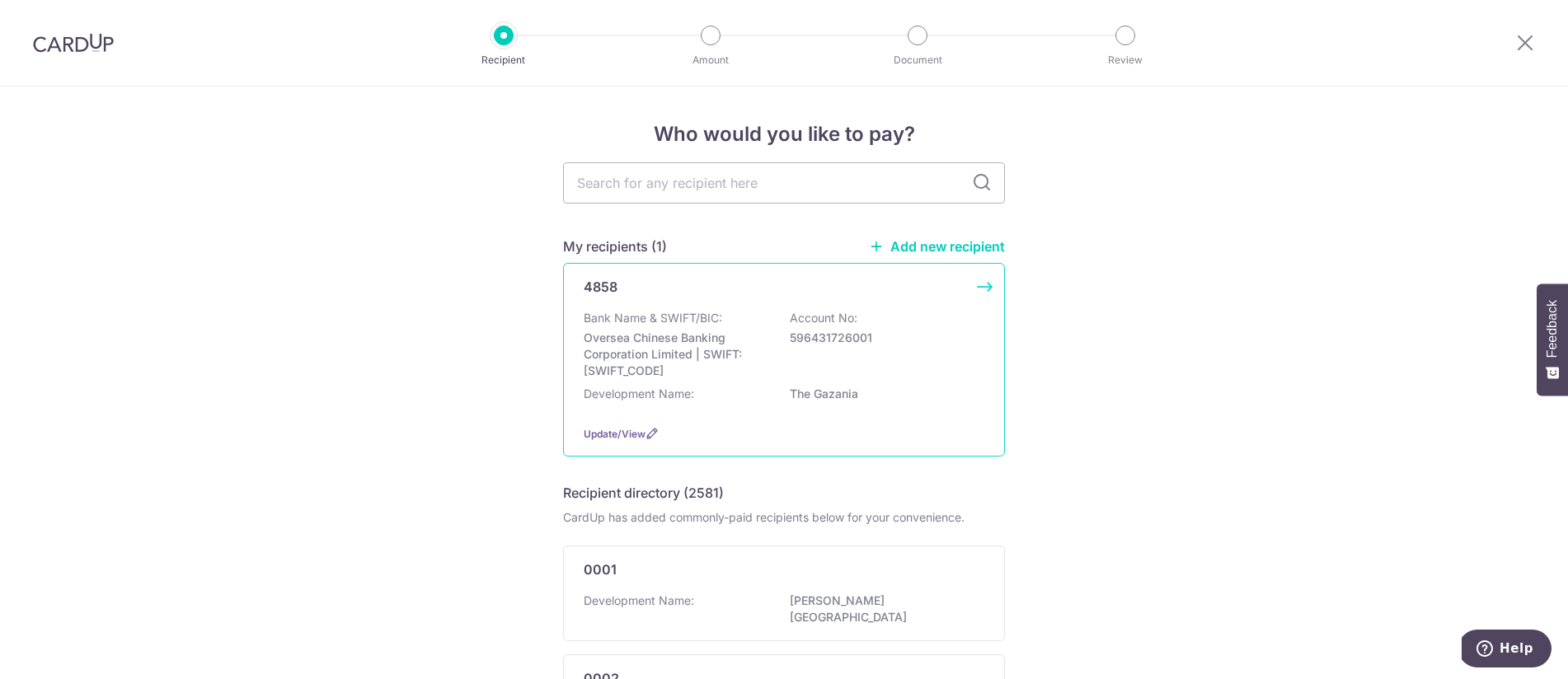
click at [728, 383] on div "Bank Name & SWIFT/BIC: Oversea Chinese Banking Corporation Limited | SWIFT: OCB…" at bounding box center [784, 361] width 401 height 102
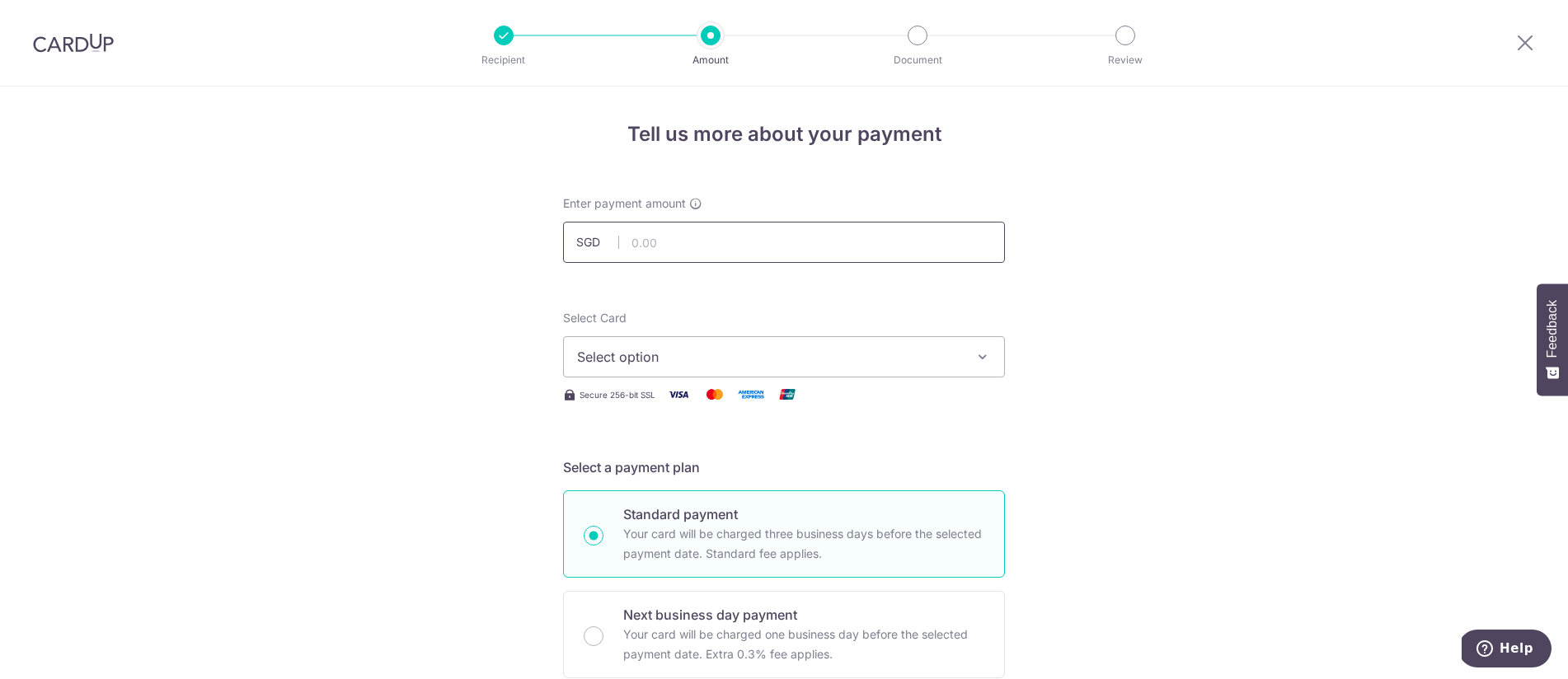
click at [661, 250] on input "text" at bounding box center [784, 242] width 442 height 41
type input "1,543.44"
click at [639, 349] on span "Select option" at bounding box center [769, 356] width 384 height 20
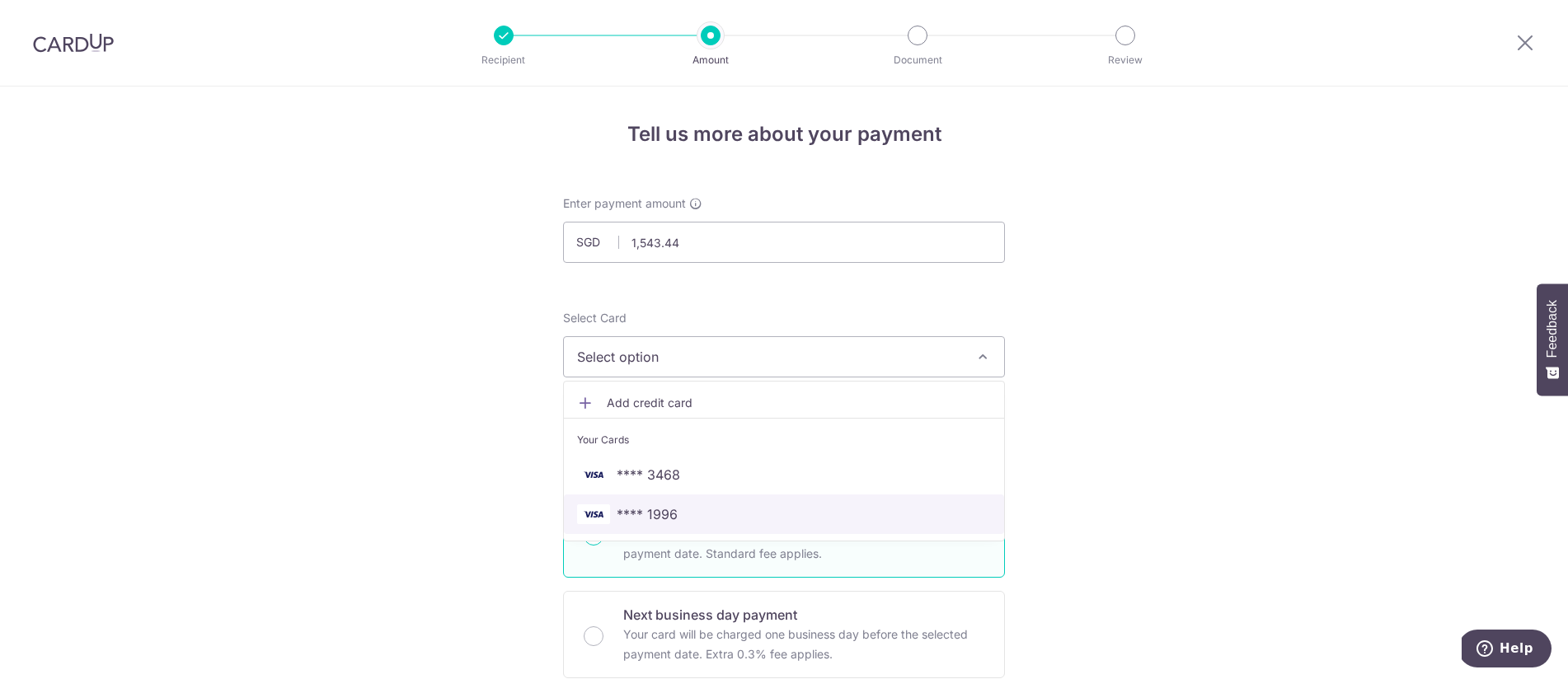
click at [673, 519] on span "**** 1996" at bounding box center [784, 514] width 414 height 20
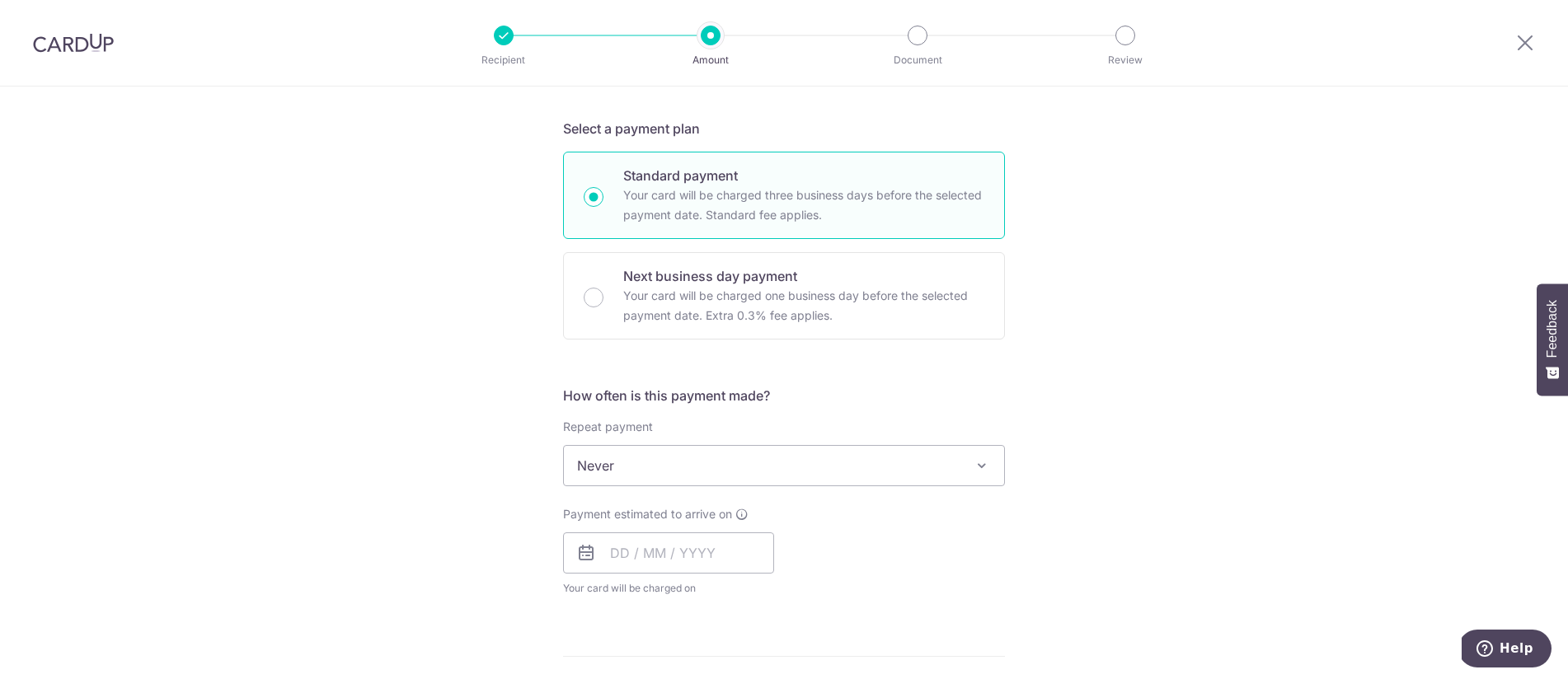
scroll to position [342, 0]
click at [615, 544] on input "text" at bounding box center [669, 550] width 211 height 41
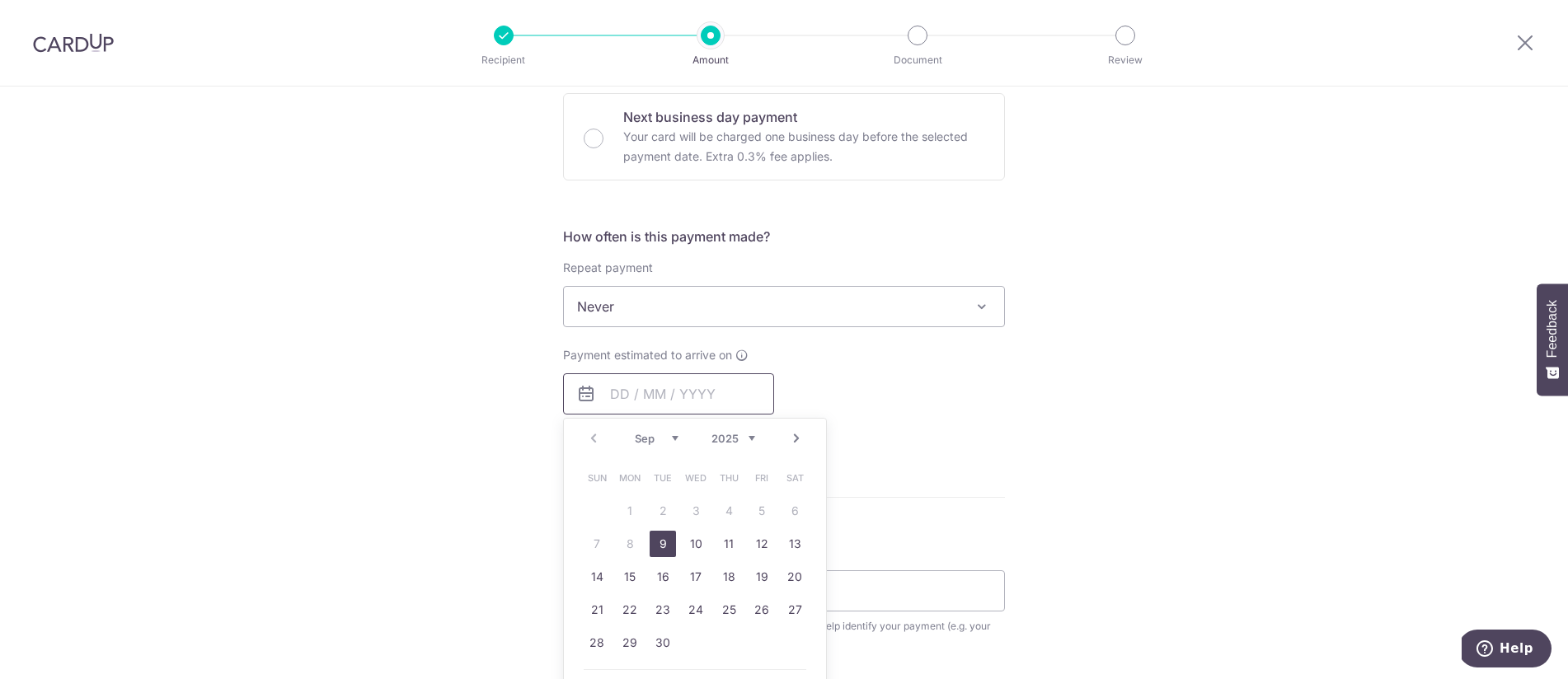
scroll to position [500, 0]
click at [753, 607] on link "26" at bounding box center [761, 607] width 26 height 26
type input "26/09/2025"
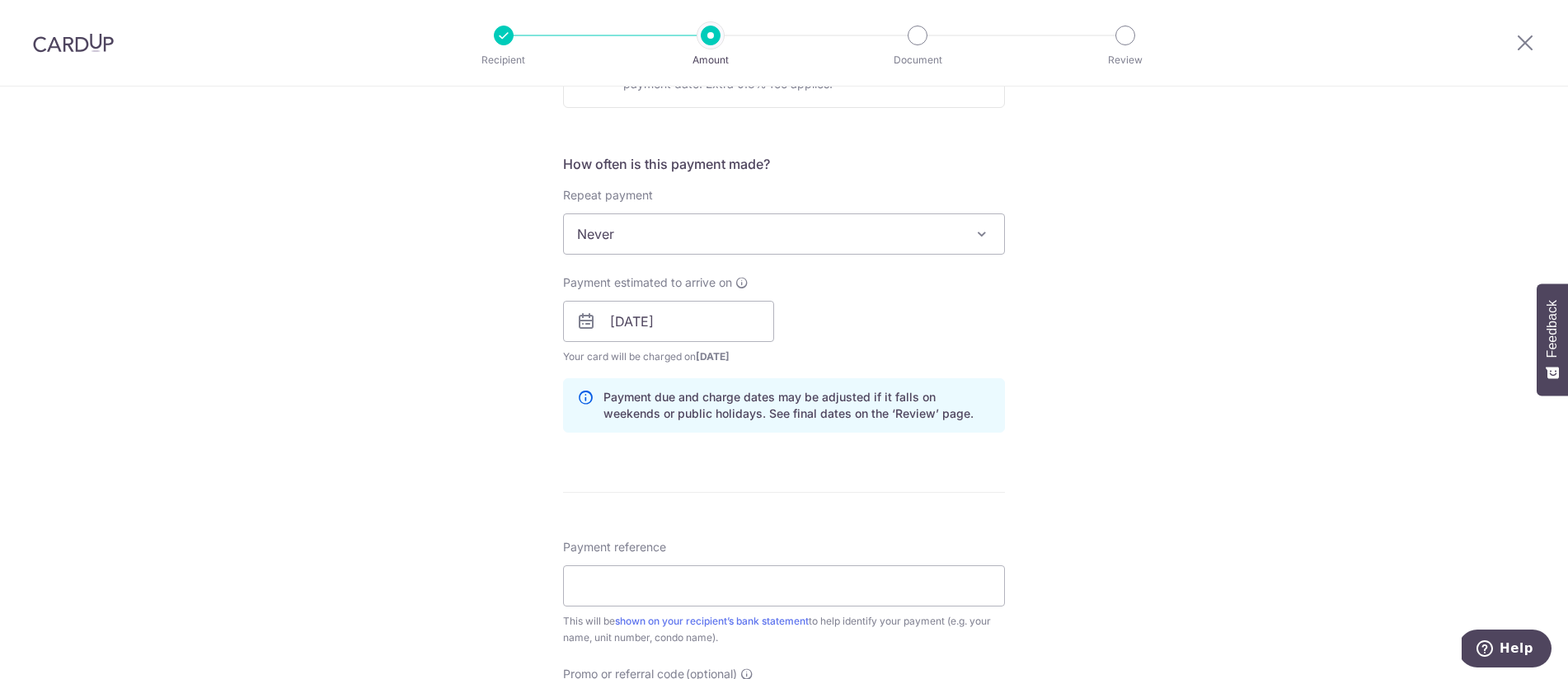
scroll to position [660, 0]
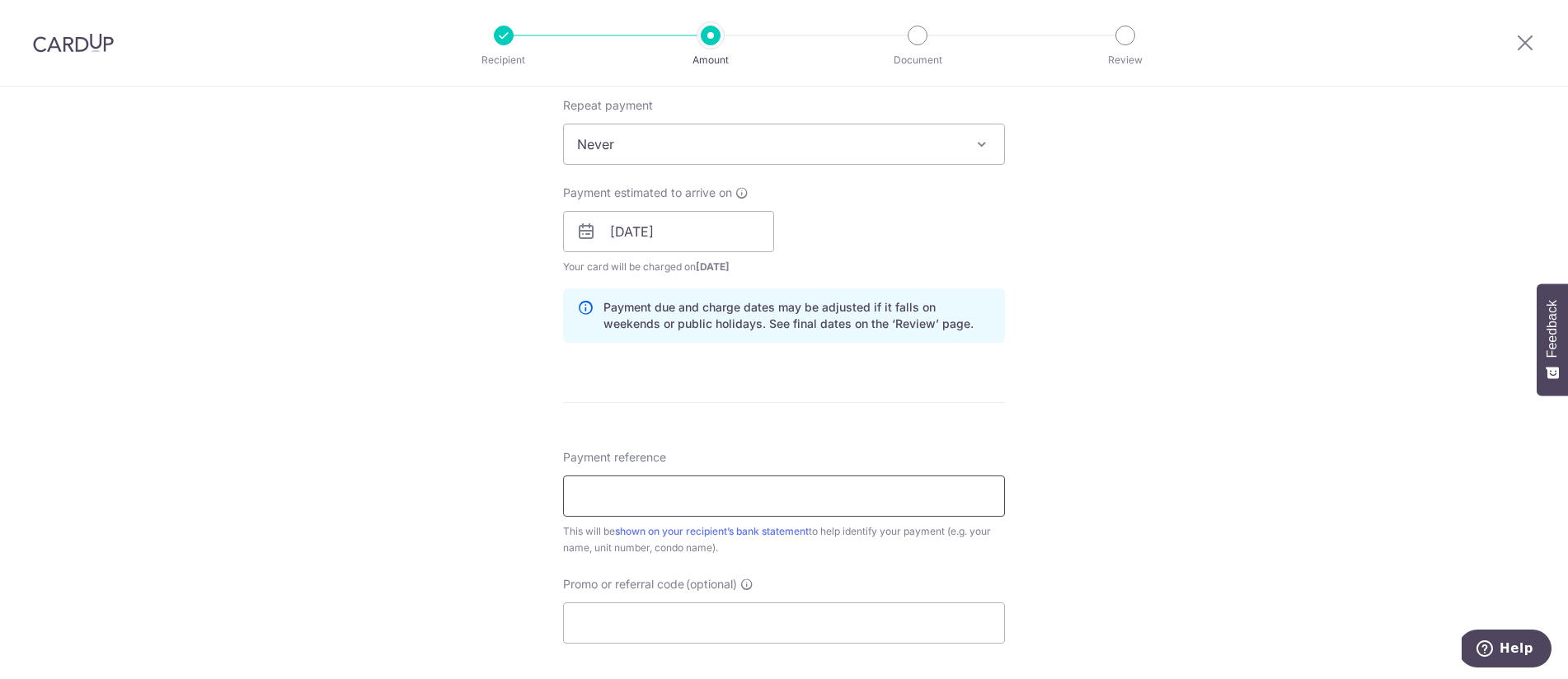
click at [599, 485] on input "Payment reference" at bounding box center [784, 496] width 442 height 41
type input "9/01-15"
click at [644, 617] on input "Promo or referral code (optional)" at bounding box center [784, 623] width 442 height 41
paste input "OFF225"
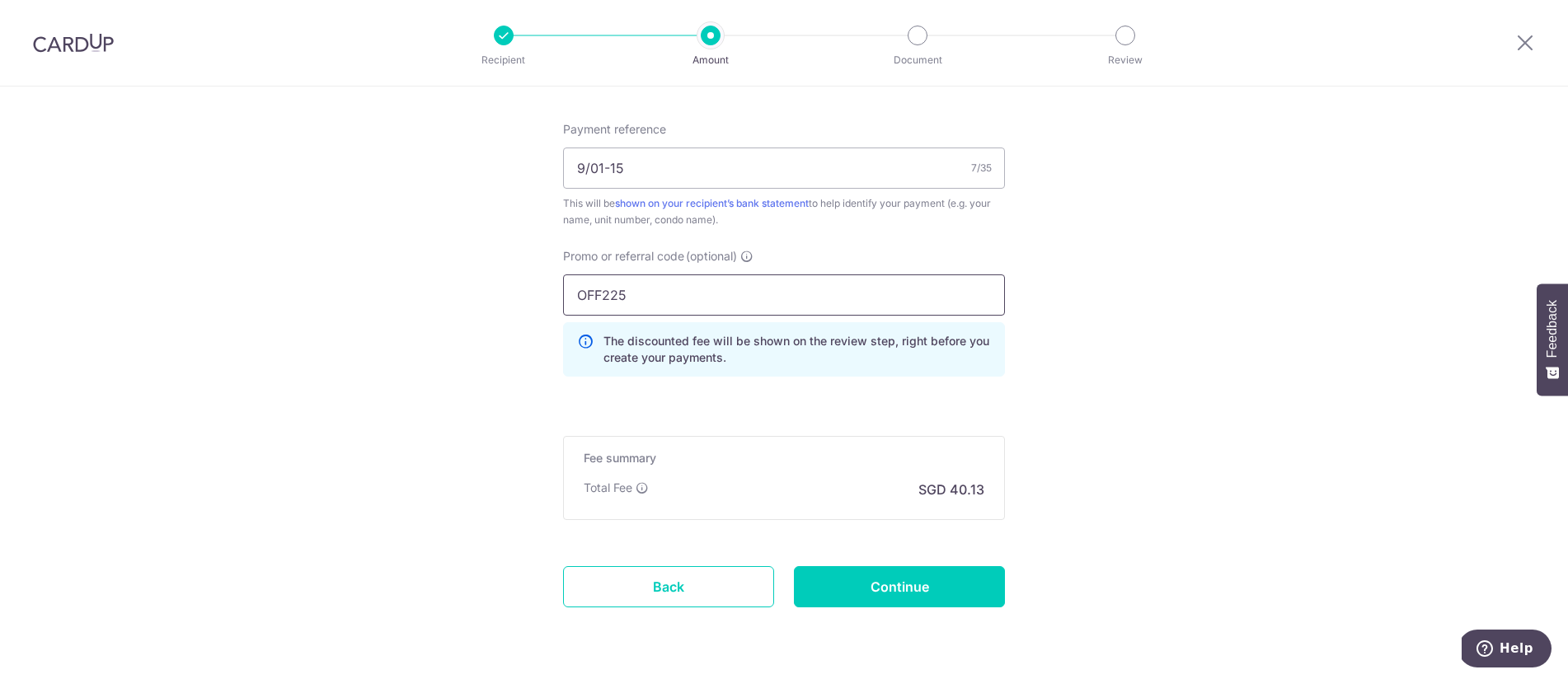
scroll to position [1040, 0]
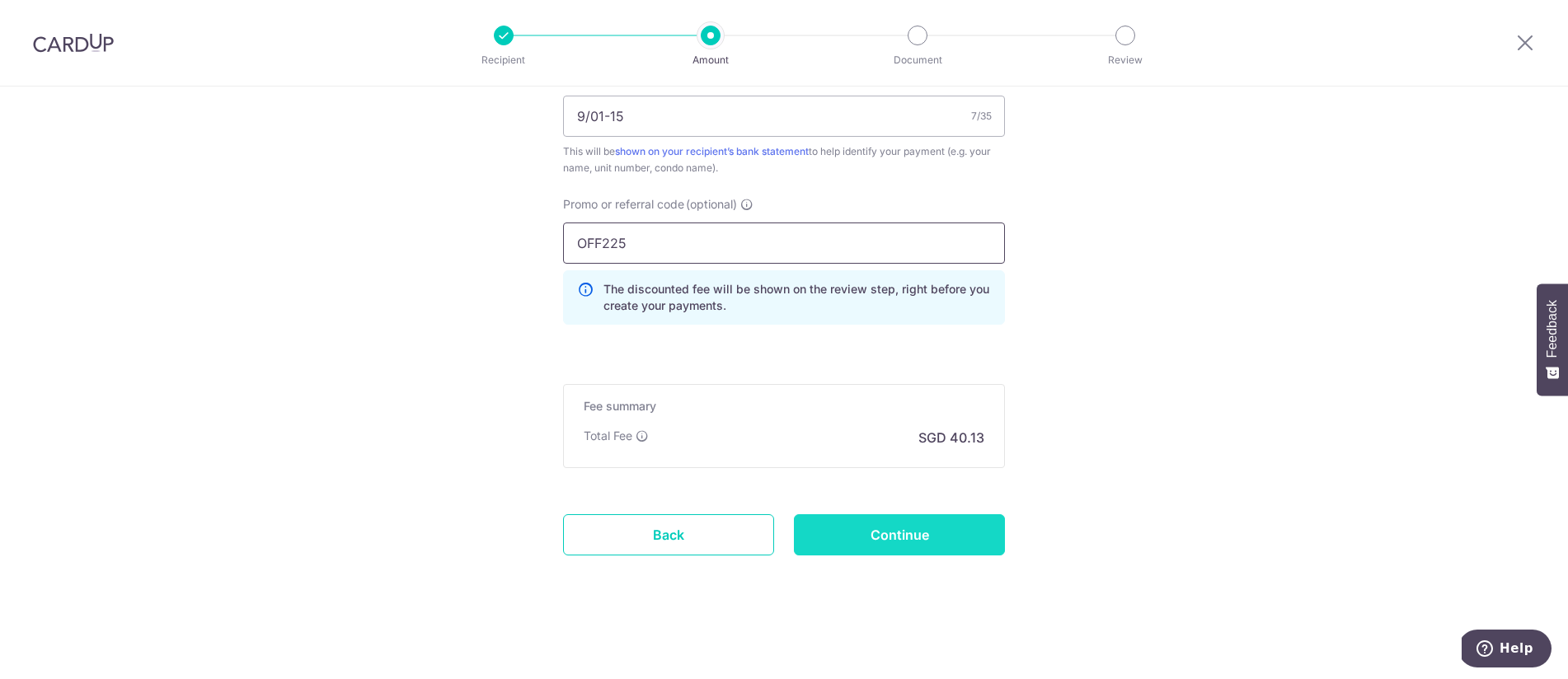
type input "OFF225"
click at [871, 533] on input "Continue" at bounding box center [900, 535] width 211 height 41
type input "Create Schedule"
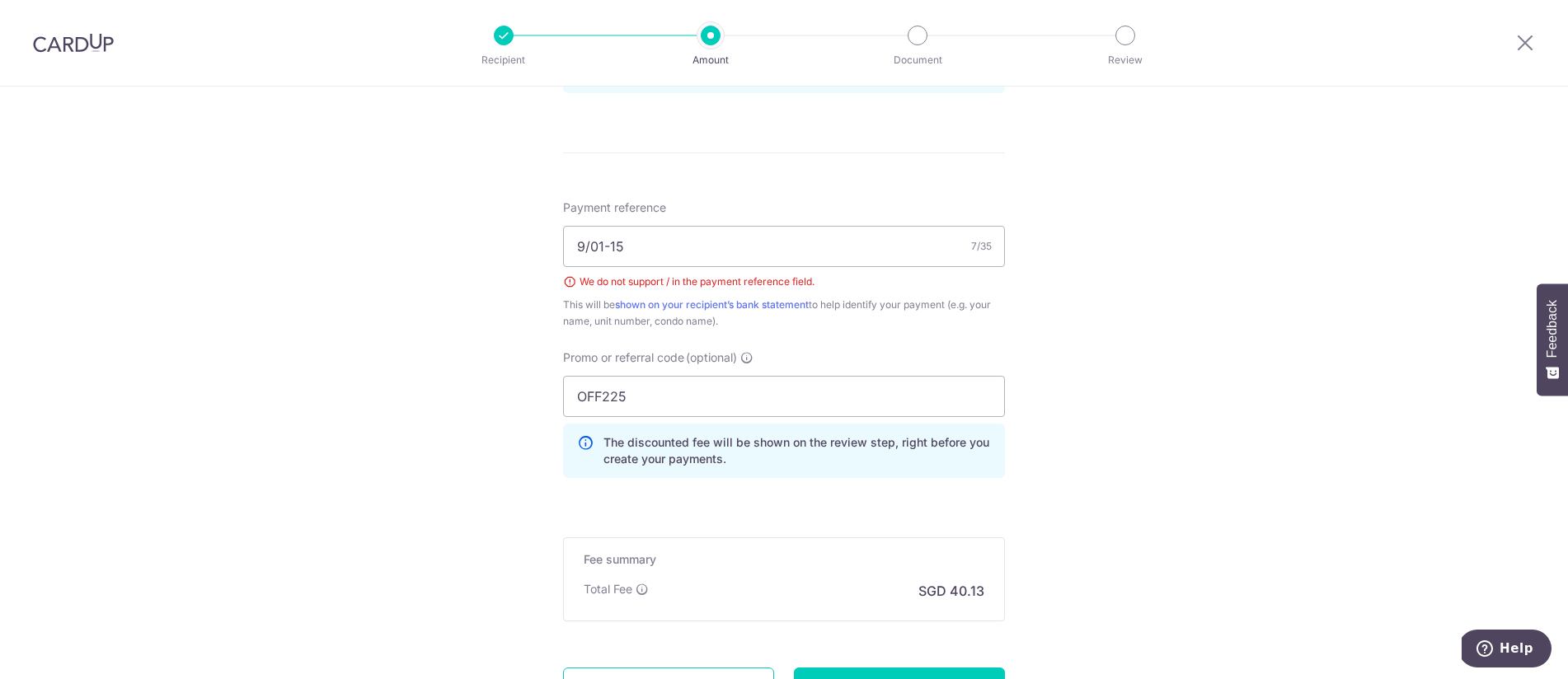
scroll to position [896, 0]
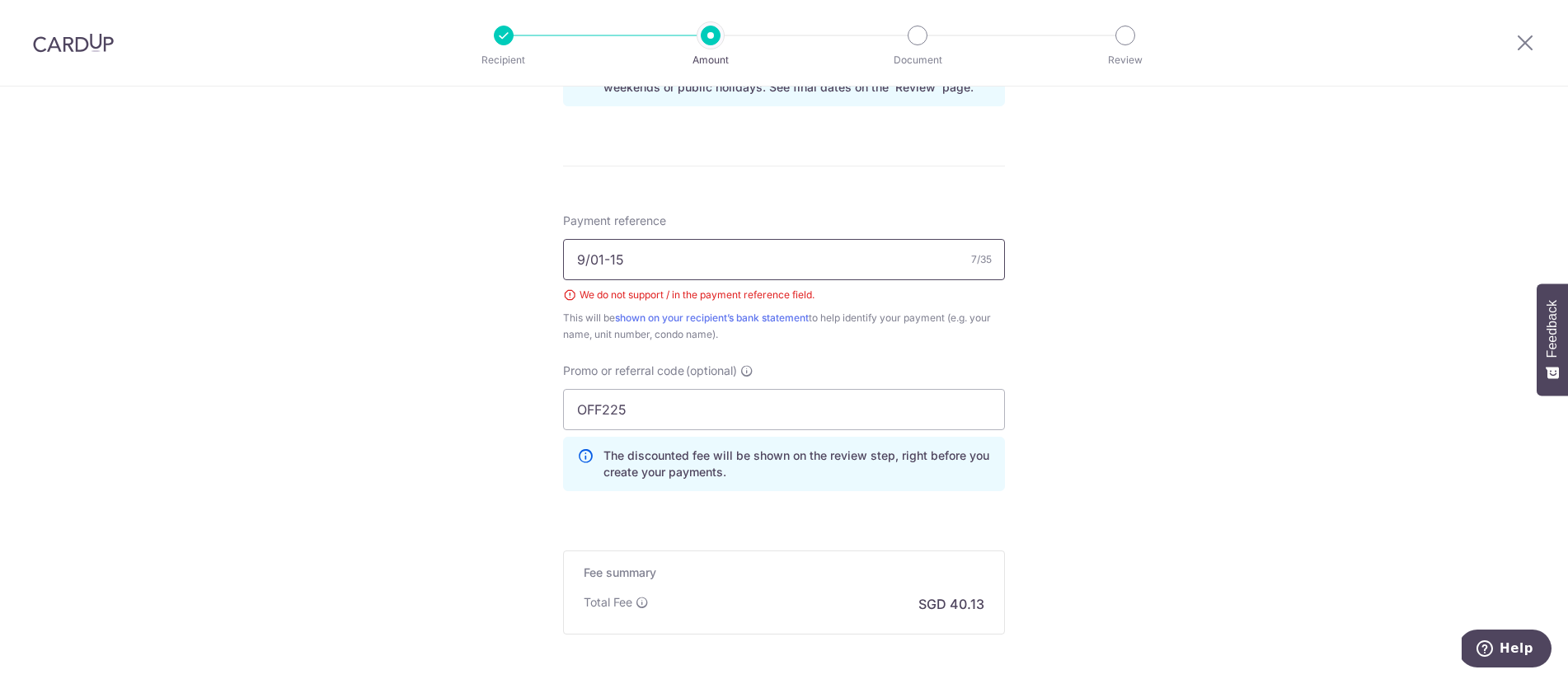
click at [582, 256] on input "9/01-15" at bounding box center [784, 260] width 442 height 41
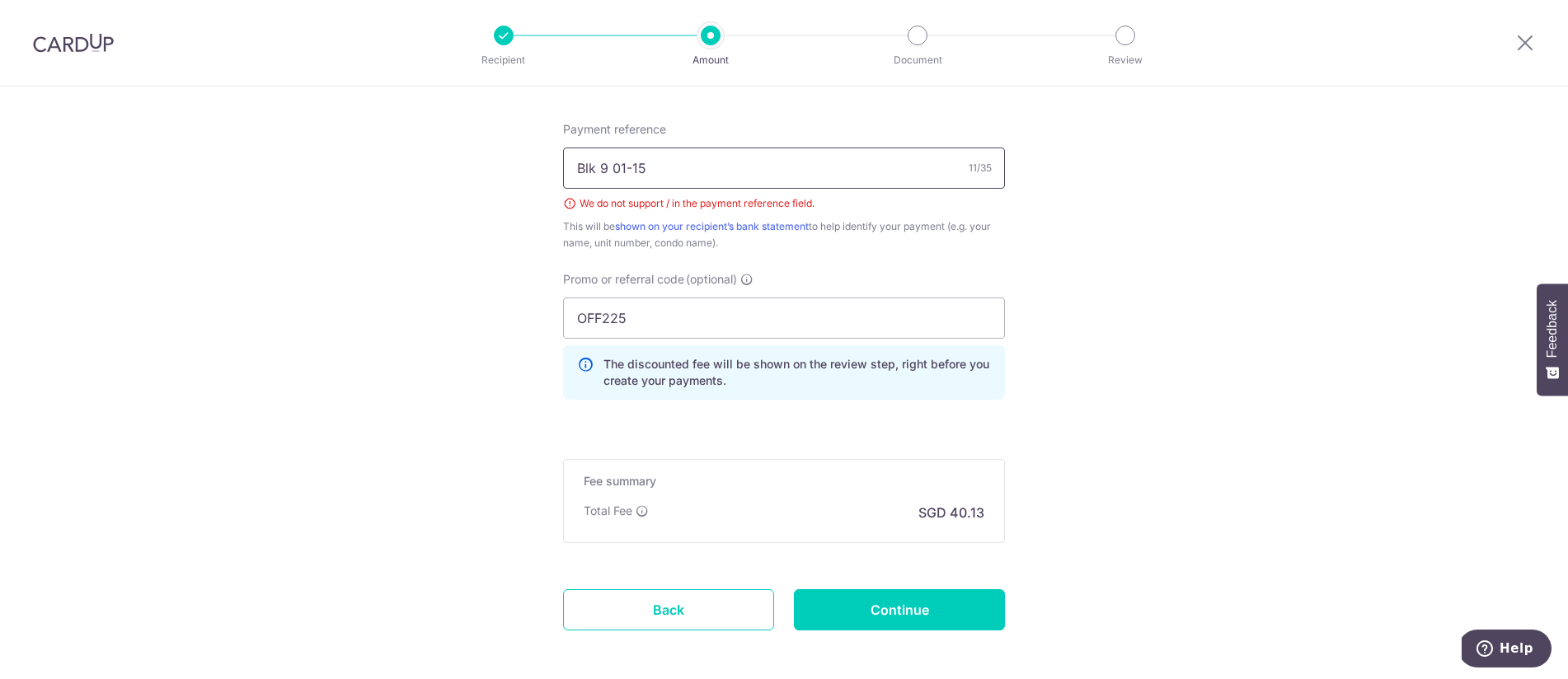
scroll to position [1063, 0]
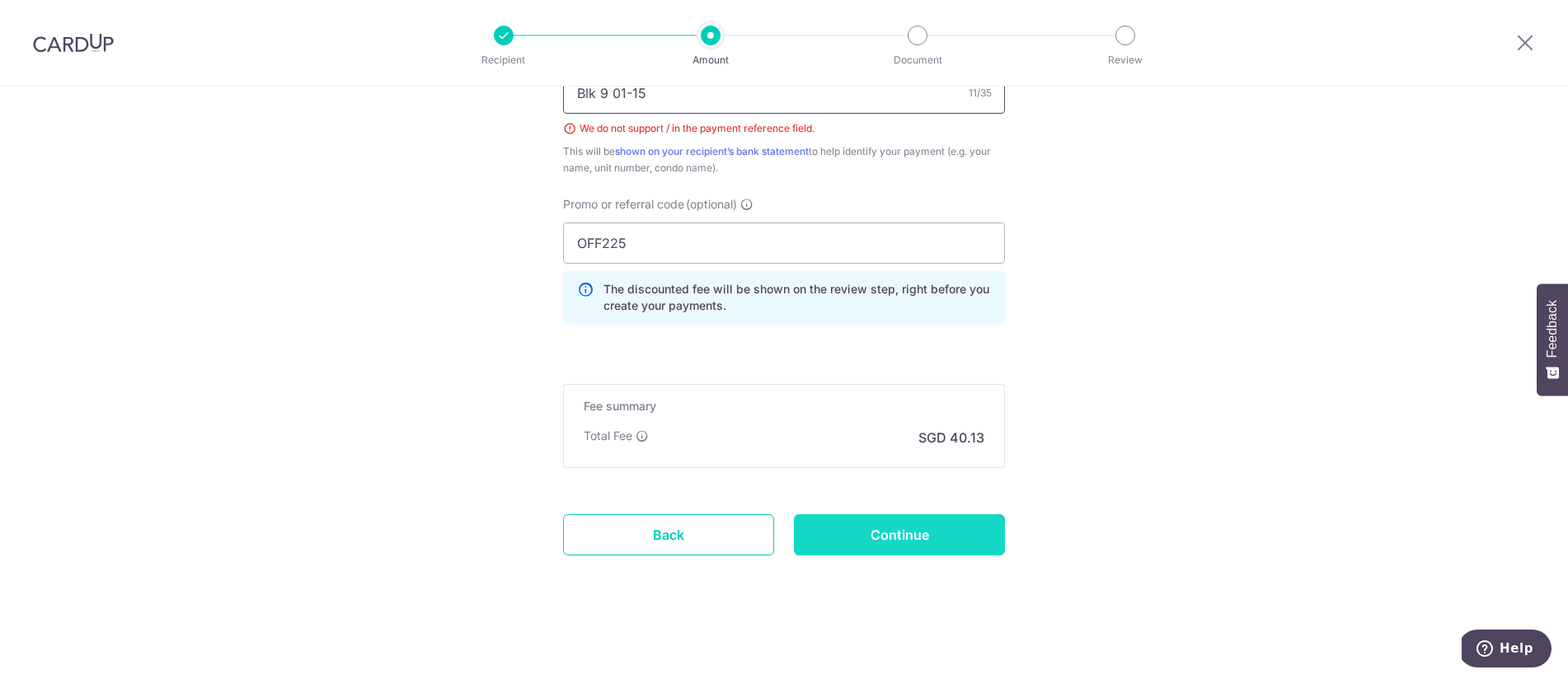
type input "Blk 9 01-15"
click at [928, 544] on input "Continue" at bounding box center [900, 535] width 211 height 41
type input "Create Schedule"
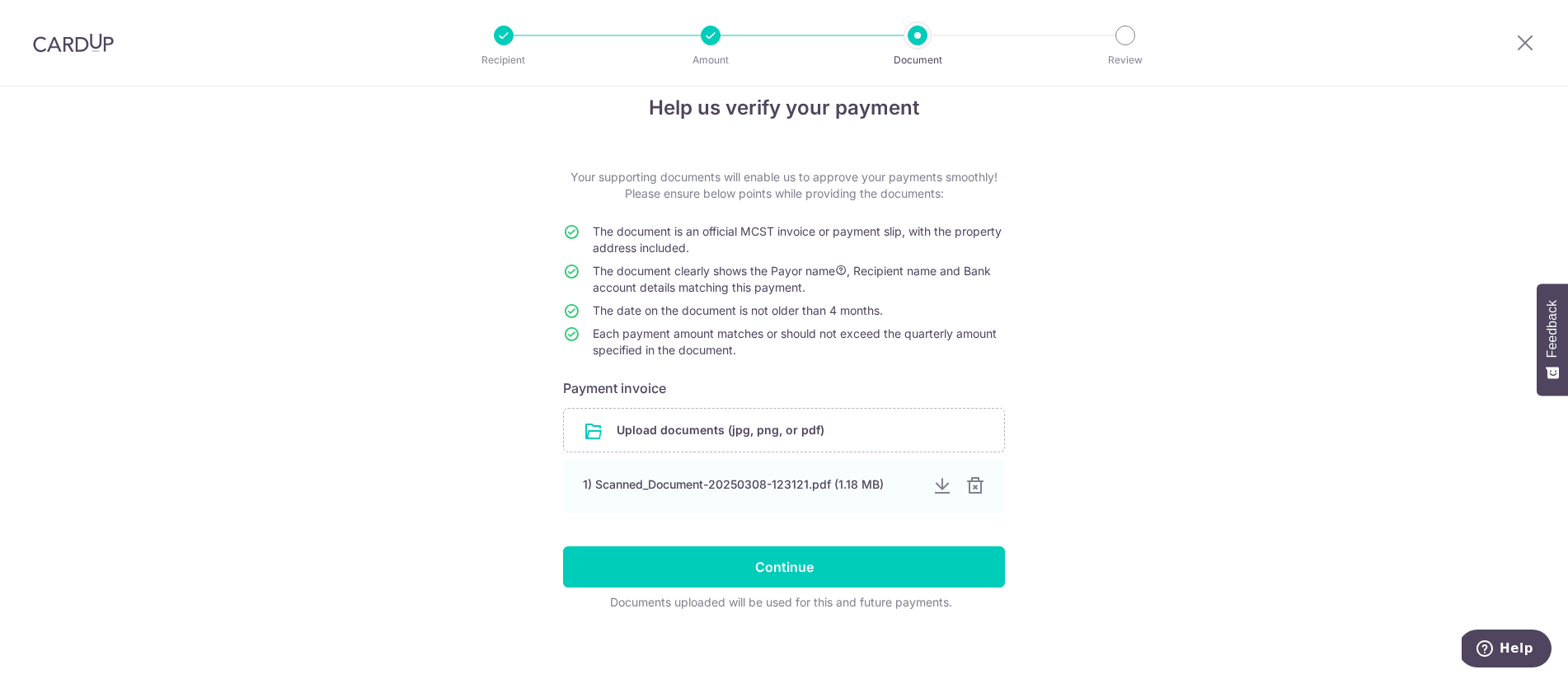
scroll to position [36, 0]
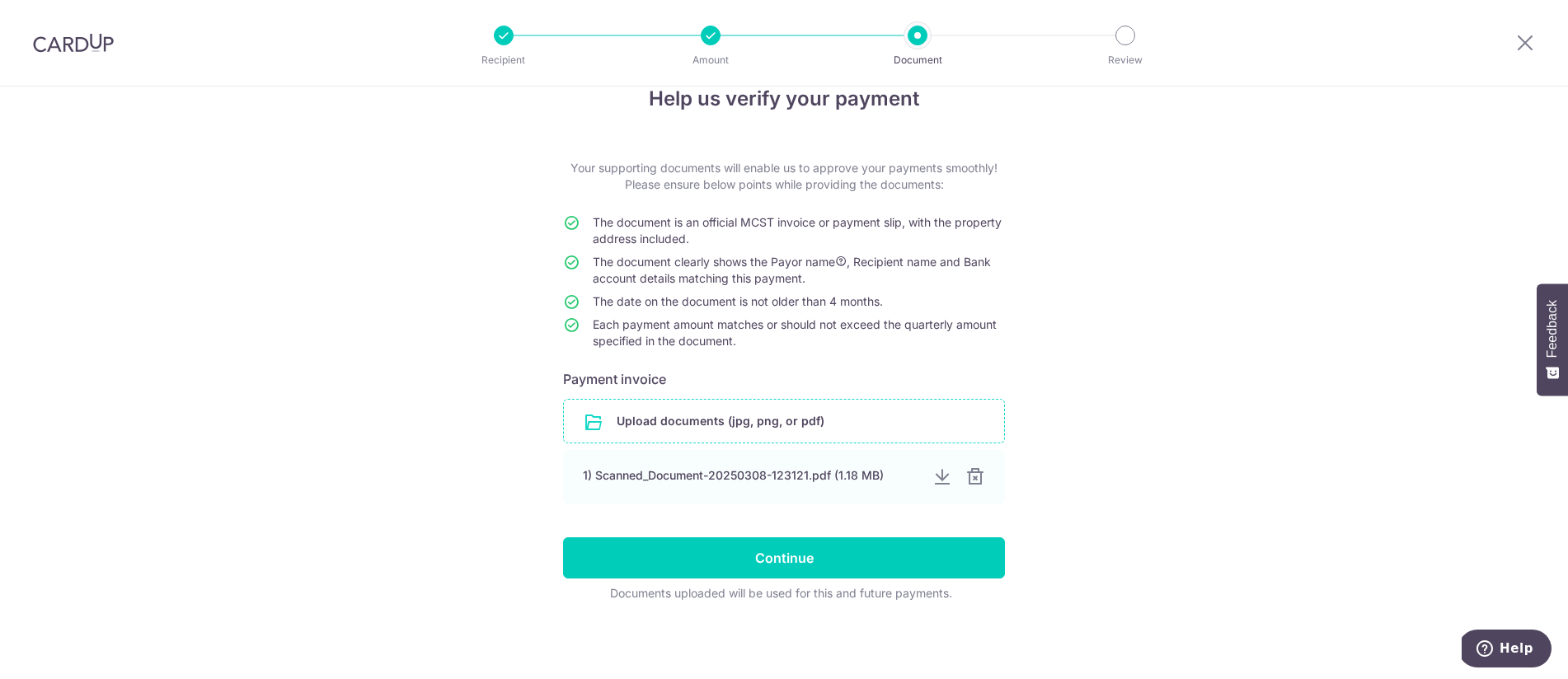
click at [792, 421] on input "file" at bounding box center [784, 421] width 441 height 43
click at [977, 485] on div at bounding box center [974, 476] width 20 height 20
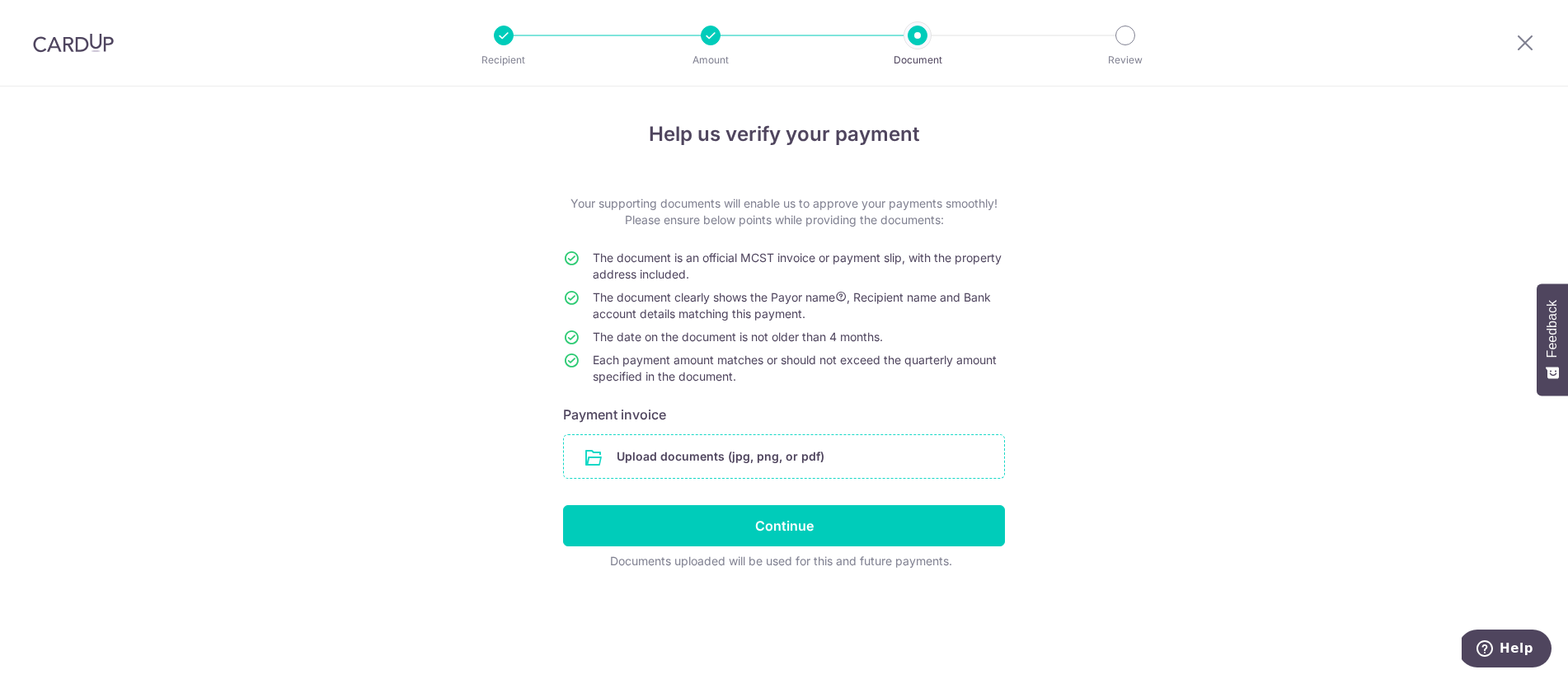
click at [692, 466] on input "file" at bounding box center [784, 457] width 441 height 43
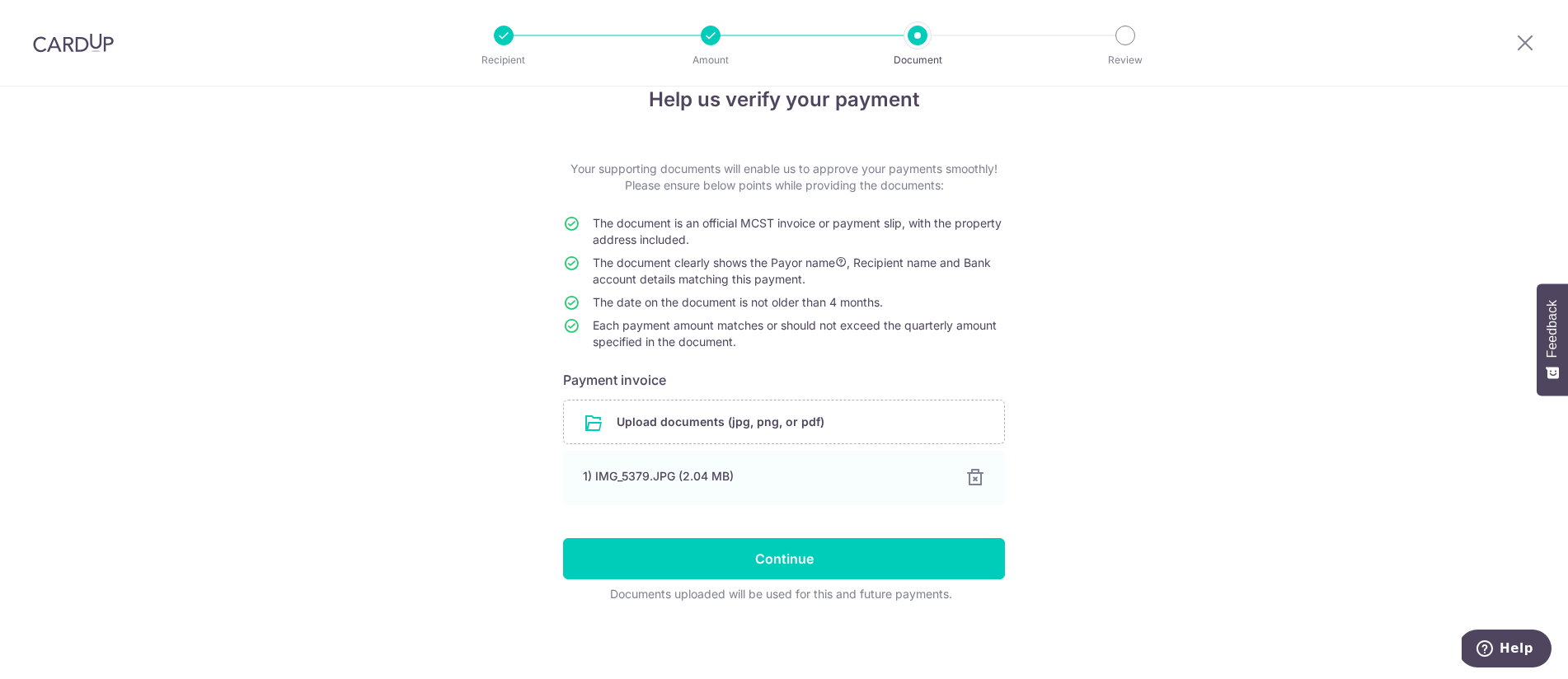
scroll to position [36, 0]
click at [810, 561] on input "Continue" at bounding box center [784, 558] width 442 height 41
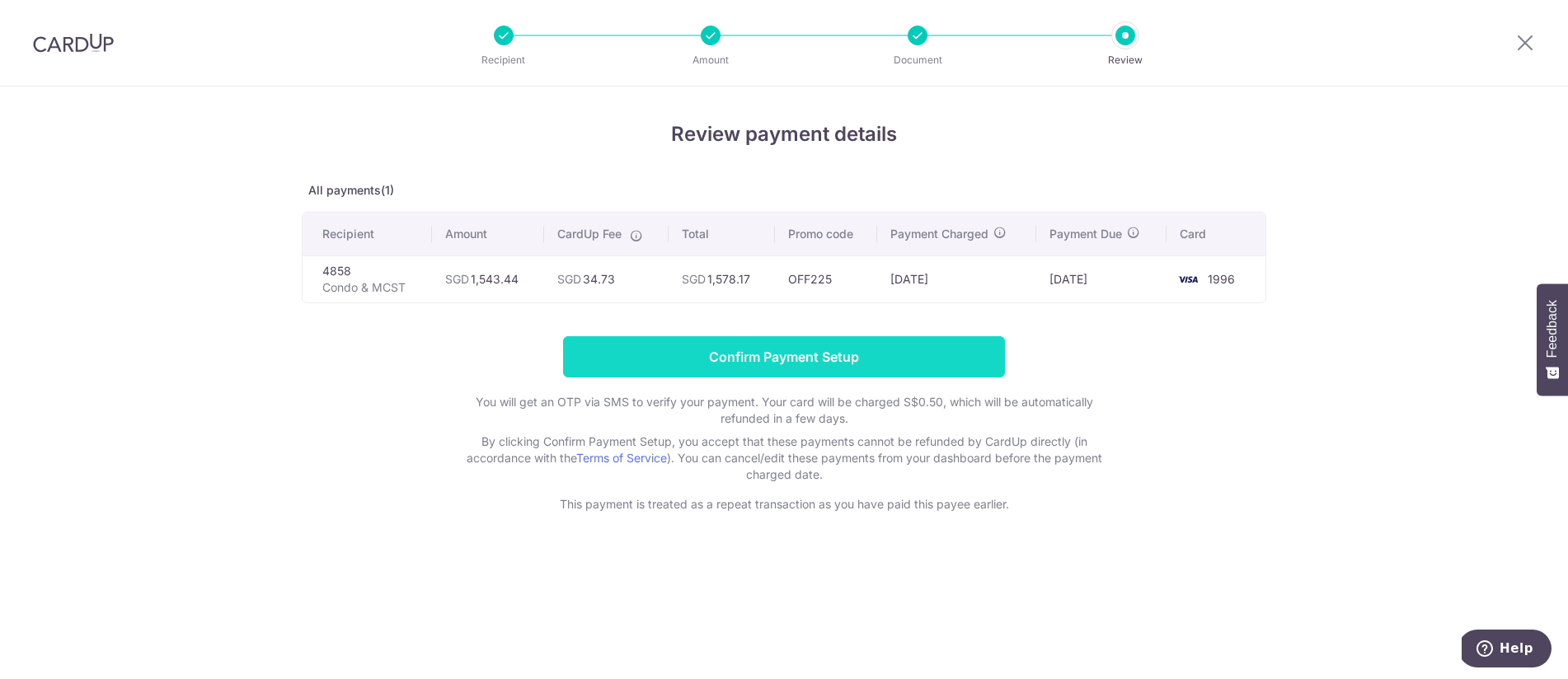
click at [761, 360] on input "Confirm Payment Setup" at bounding box center [784, 357] width 442 height 41
